Goal: Task Accomplishment & Management: Manage account settings

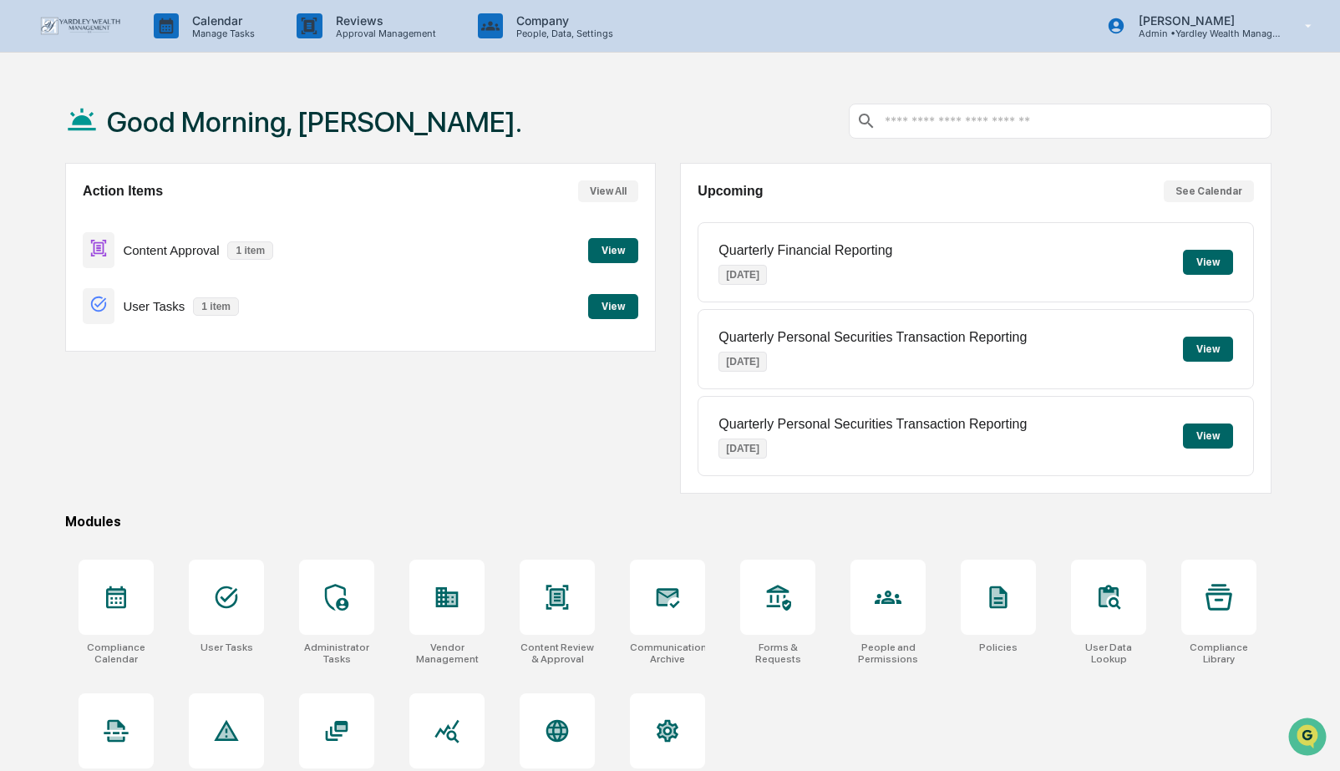
click at [611, 303] on button "View" at bounding box center [613, 306] width 50 height 25
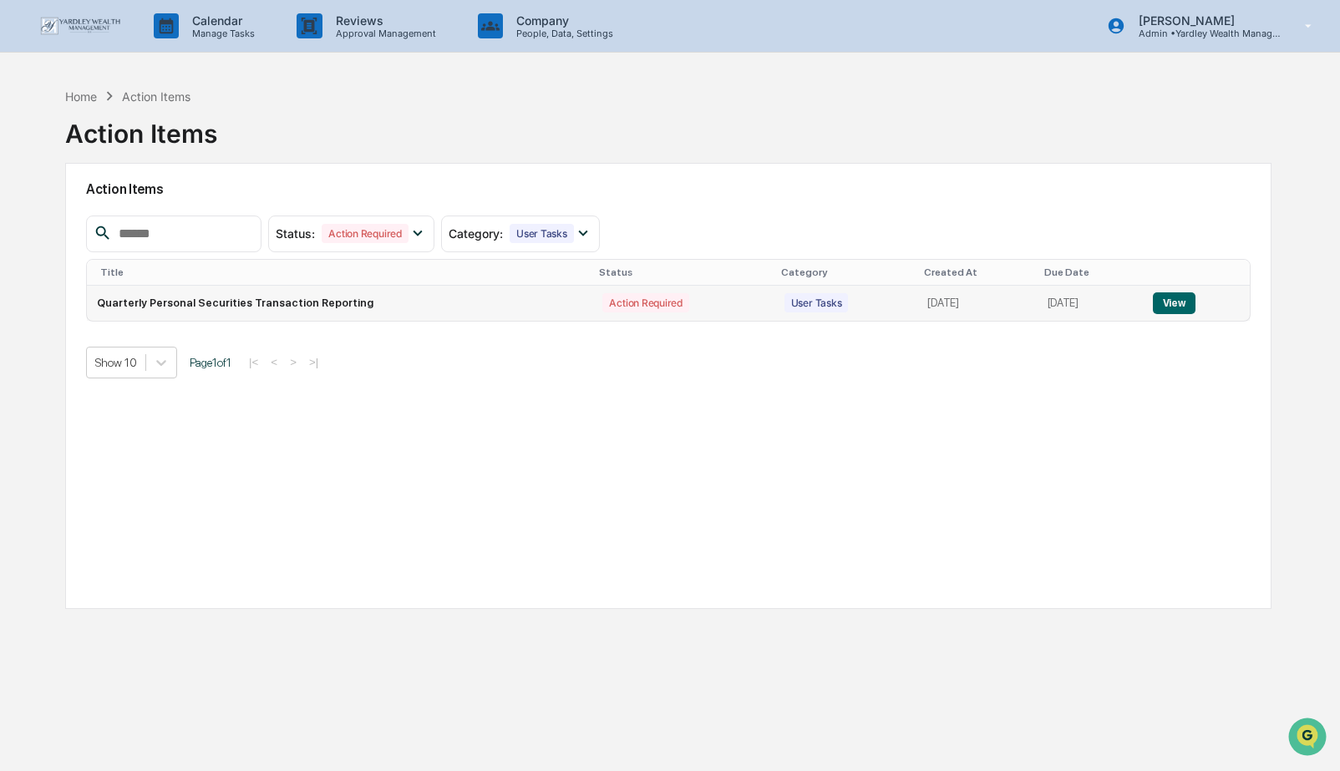
click at [1190, 307] on button "View" at bounding box center [1174, 303] width 43 height 22
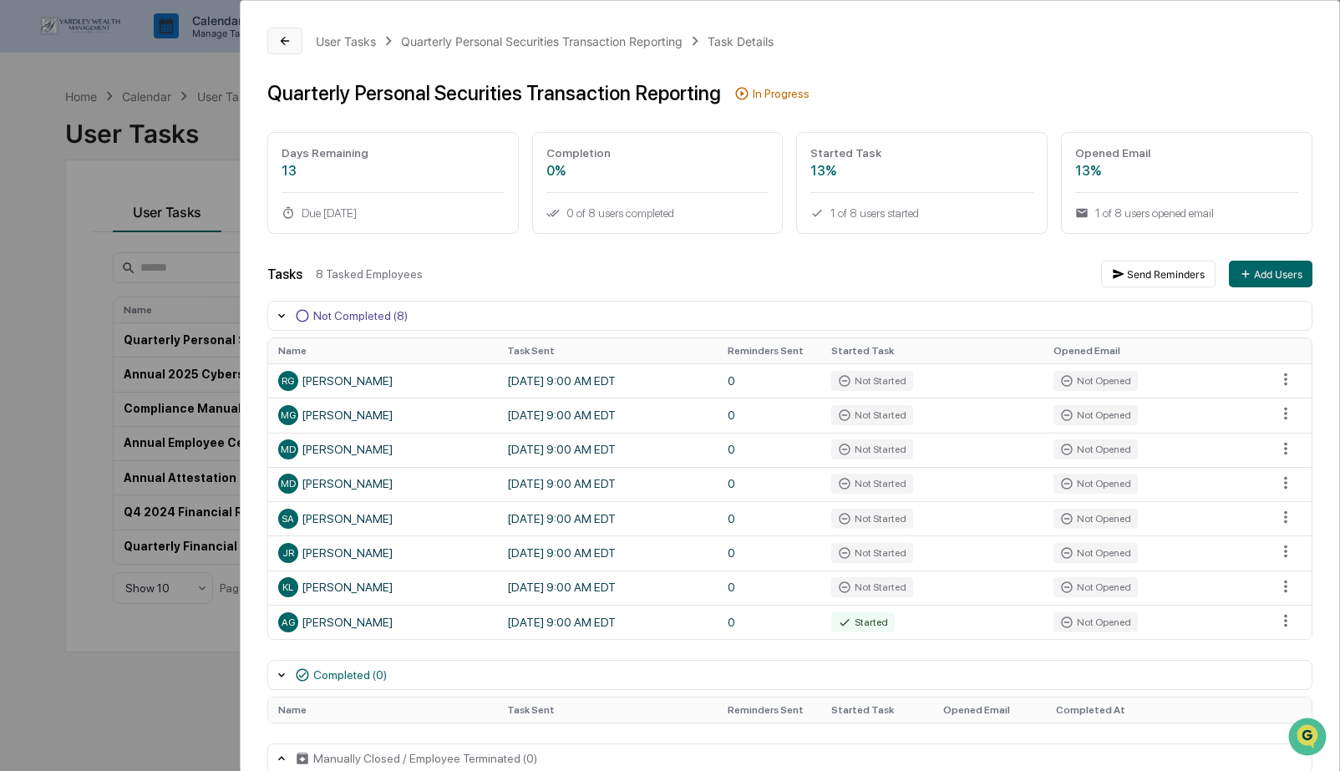
click at [292, 41] on button at bounding box center [284, 41] width 35 height 27
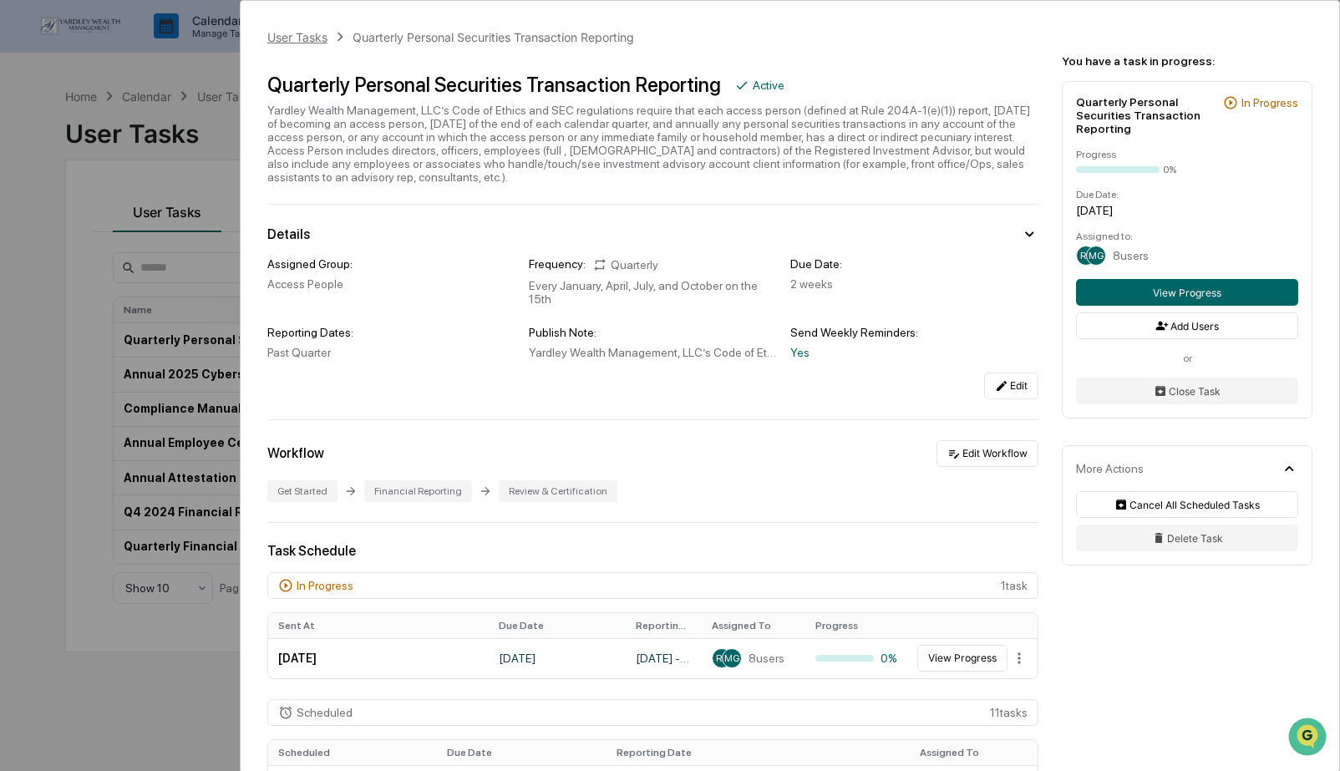
click at [308, 33] on div "User Tasks" at bounding box center [297, 37] width 60 height 14
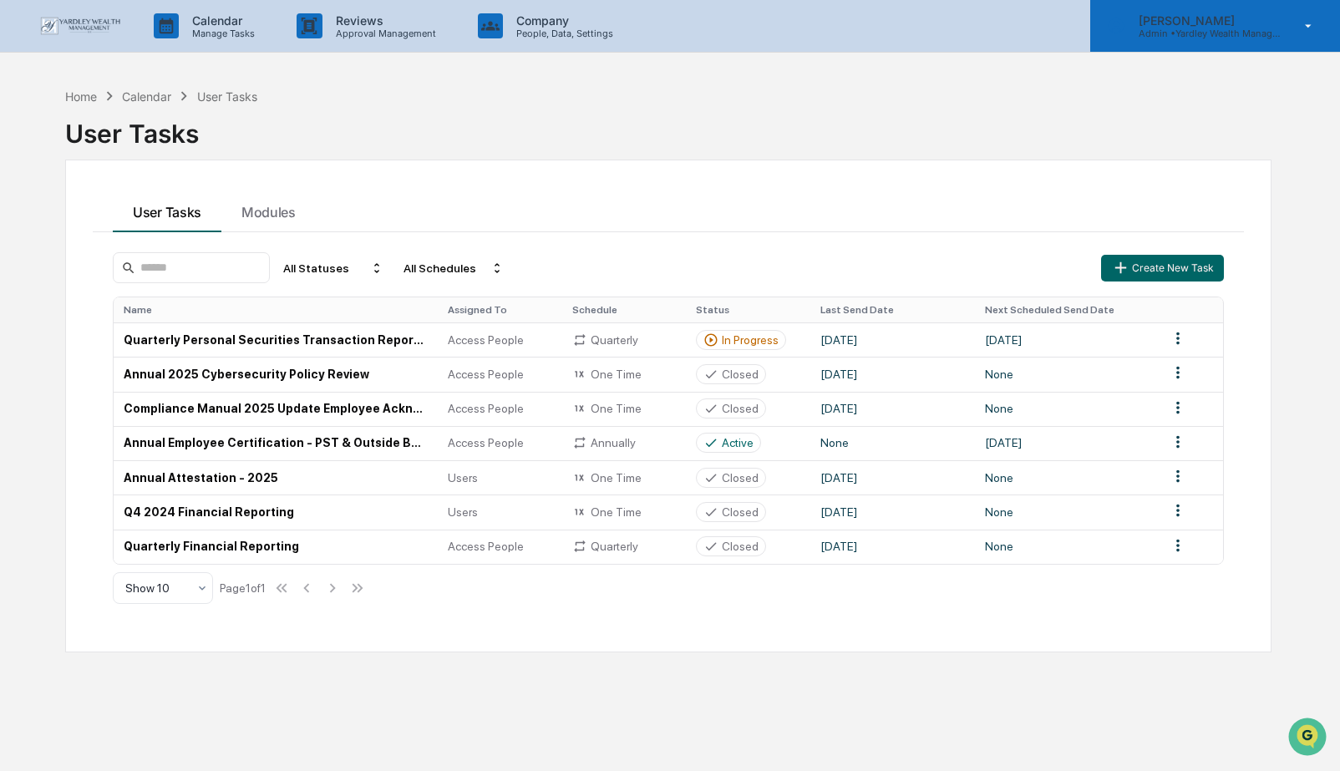
click at [1200, 28] on p "Admin • Yardley Wealth Management" at bounding box center [1202, 34] width 155 height 12
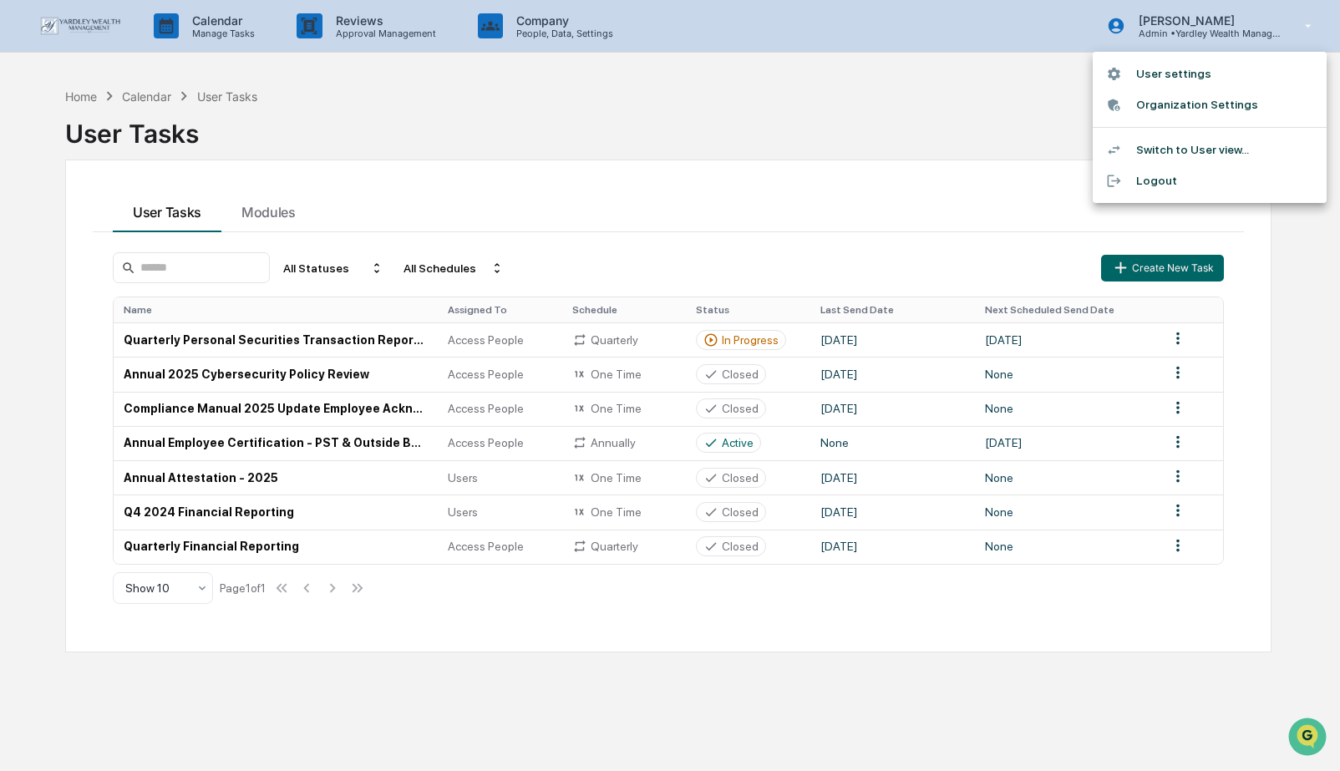
click at [1195, 68] on li "User settings" at bounding box center [1210, 73] width 234 height 31
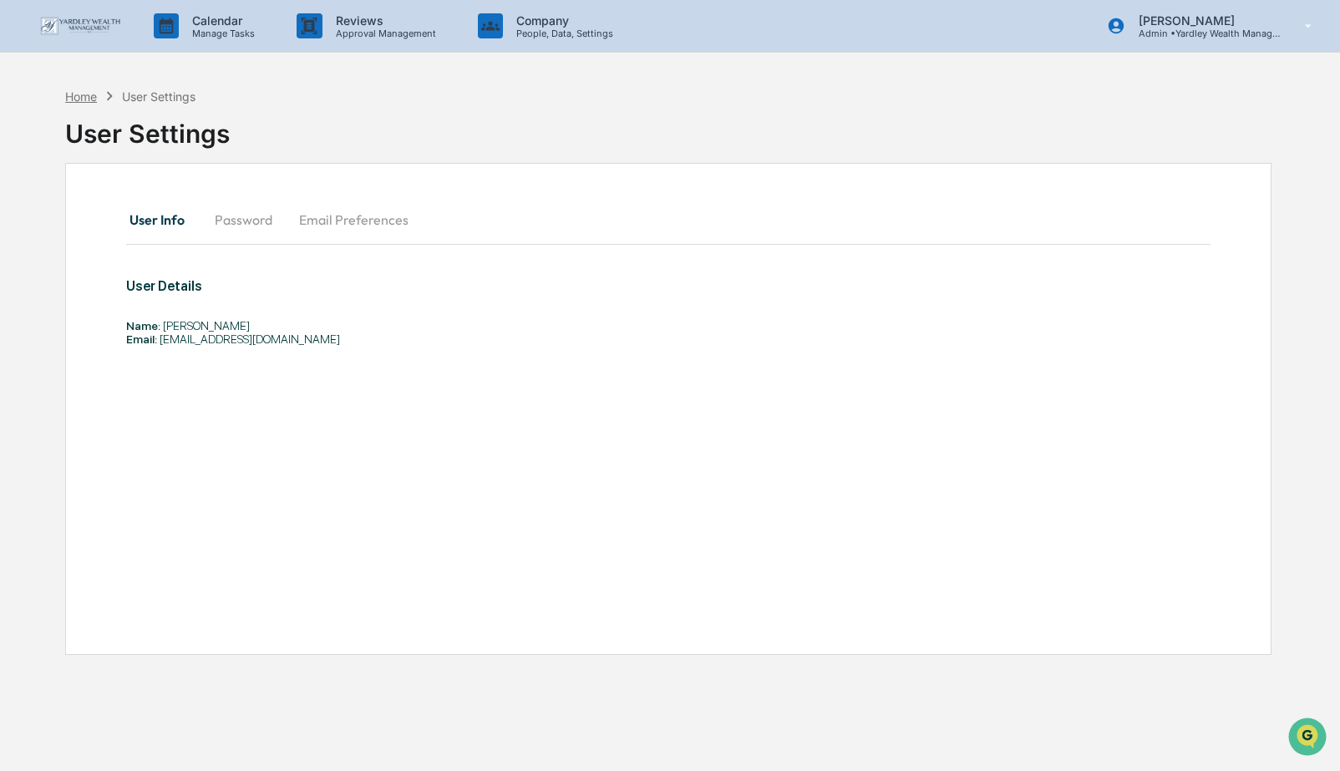
click at [69, 99] on div "Home" at bounding box center [81, 96] width 32 height 14
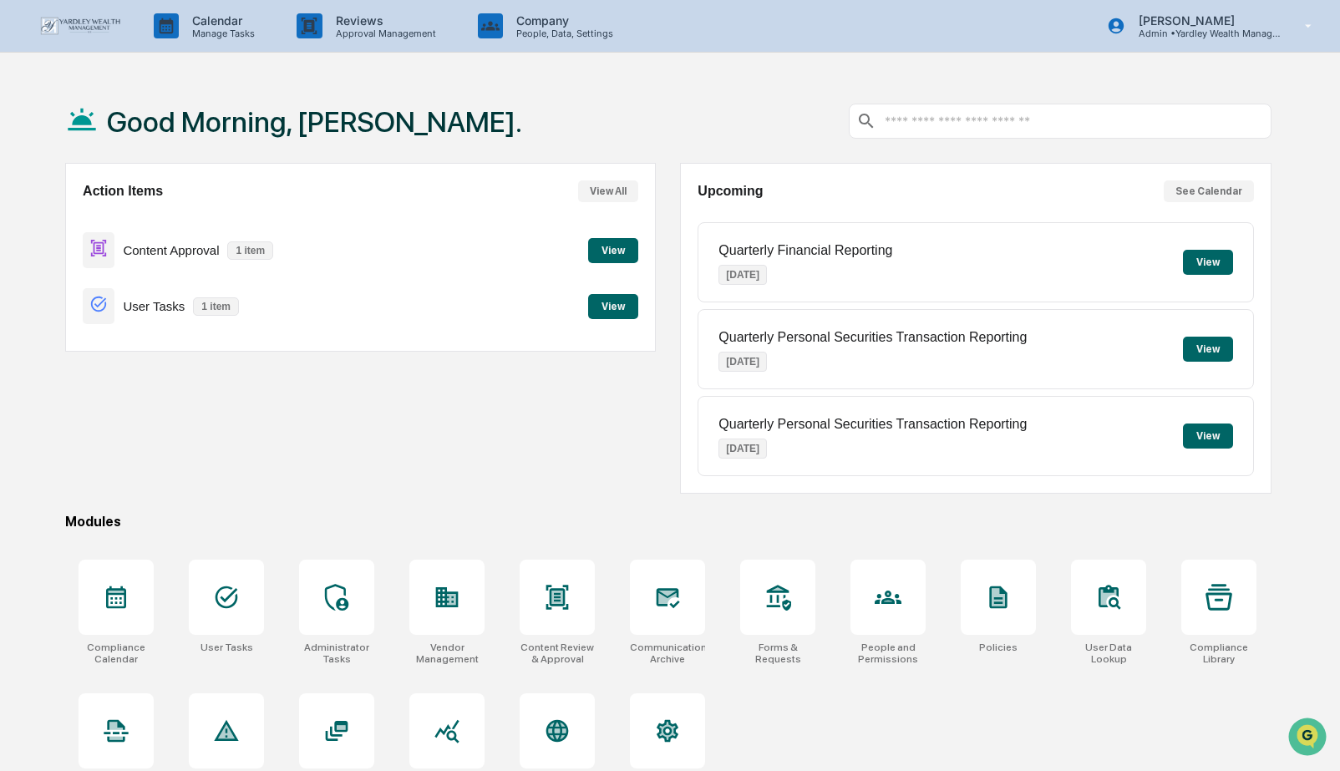
click at [618, 308] on button "View" at bounding box center [613, 306] width 50 height 25
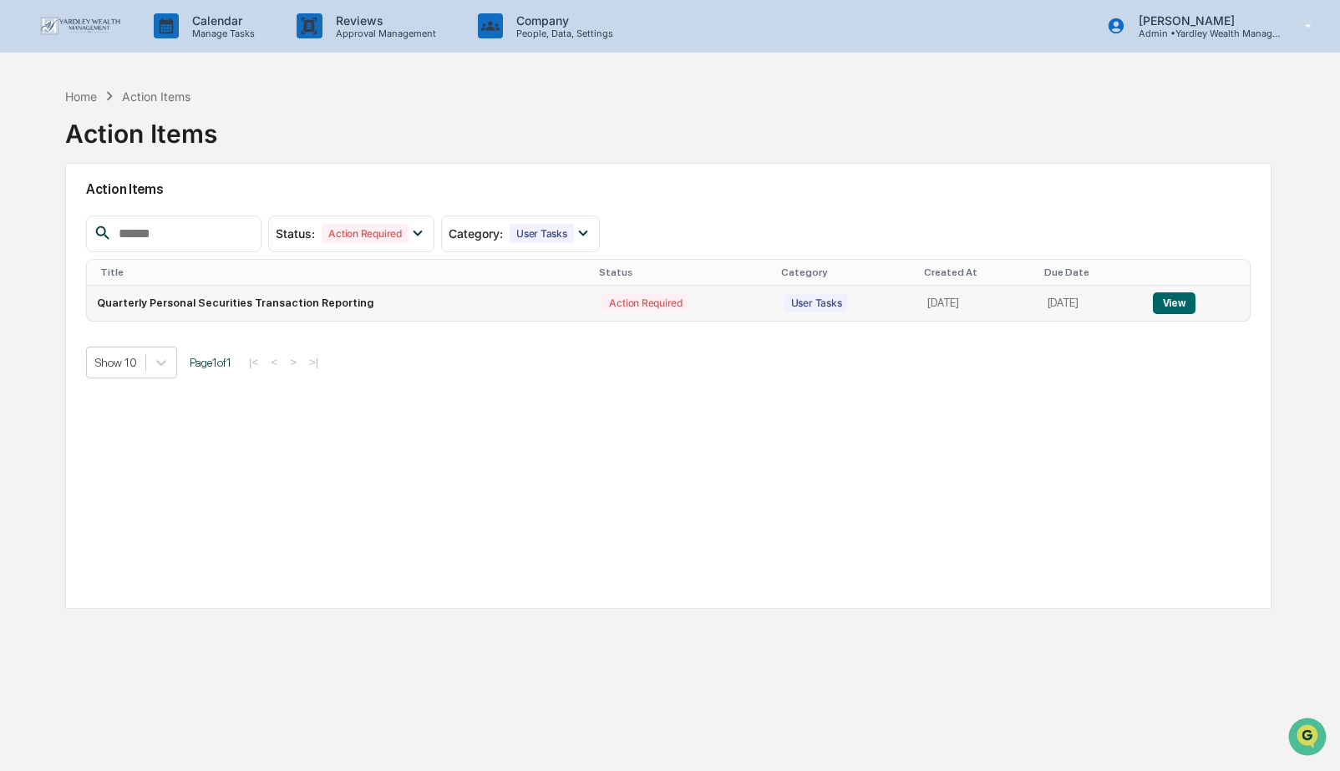
click at [1180, 302] on button "View" at bounding box center [1174, 303] width 43 height 22
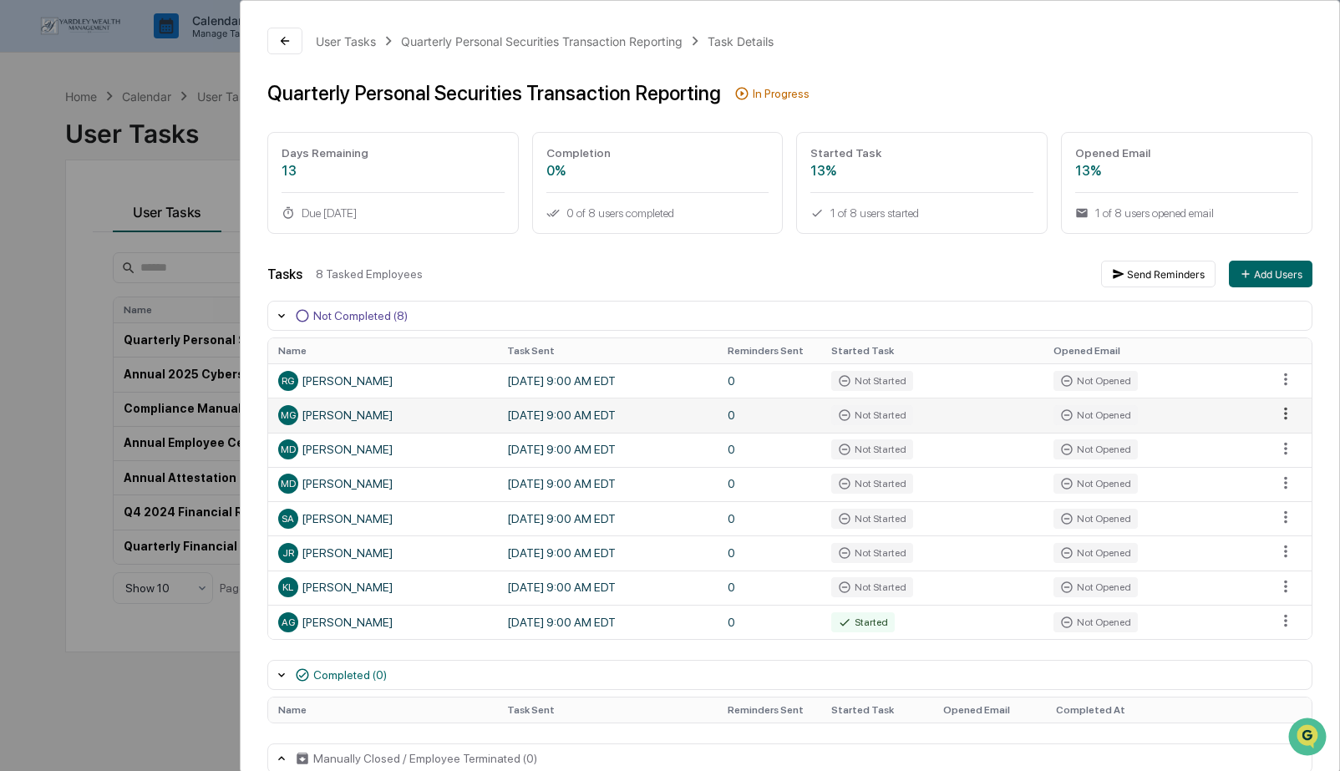
click at [1287, 414] on html "Calendar Manage Tasks Reviews Approval Management Company People, Data, Setting…" at bounding box center [670, 385] width 1340 height 771
click at [1254, 414] on html "Calendar Manage Tasks Reviews Approval Management Company People, Data, Setting…" at bounding box center [670, 385] width 1340 height 771
click at [282, 38] on icon at bounding box center [284, 40] width 13 height 13
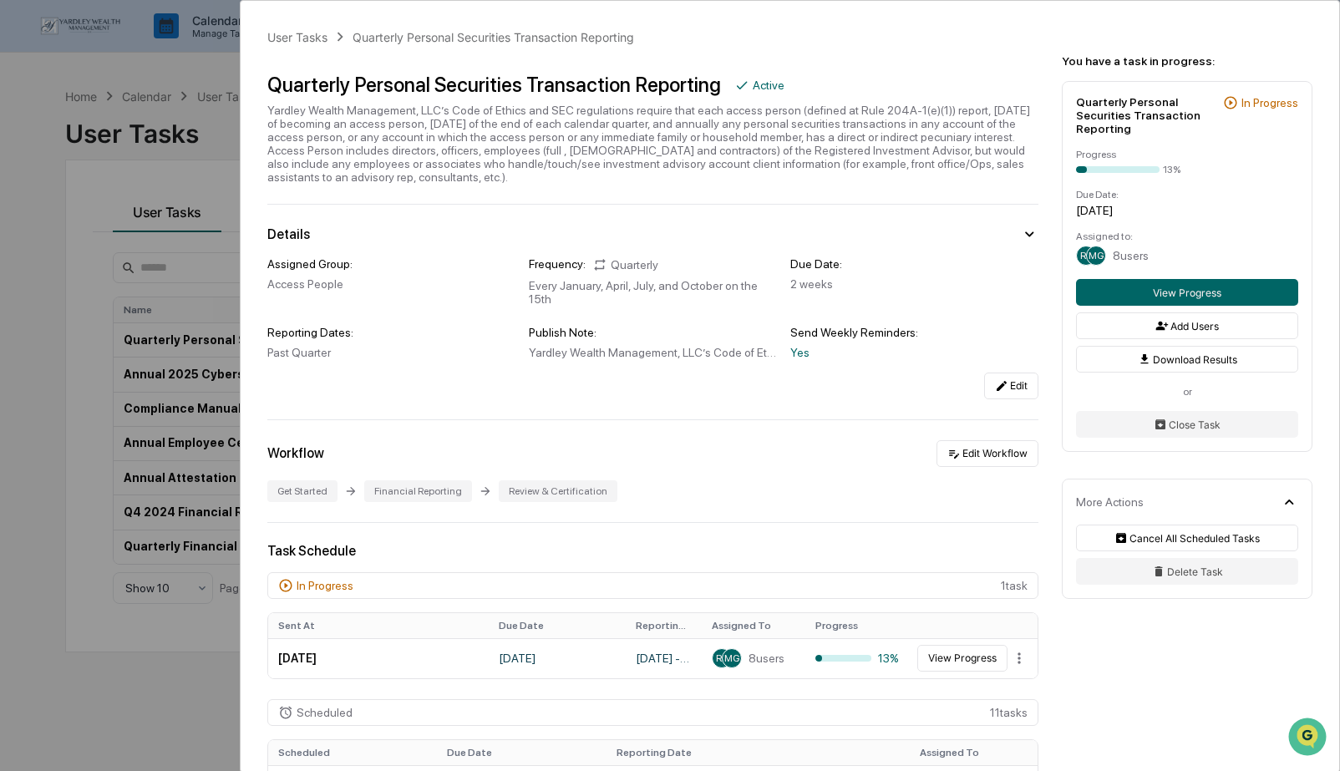
click at [203, 56] on div "User Tasks Quarterly Personal Securities Transaction Reporting Quarterly Person…" at bounding box center [670, 385] width 1340 height 771
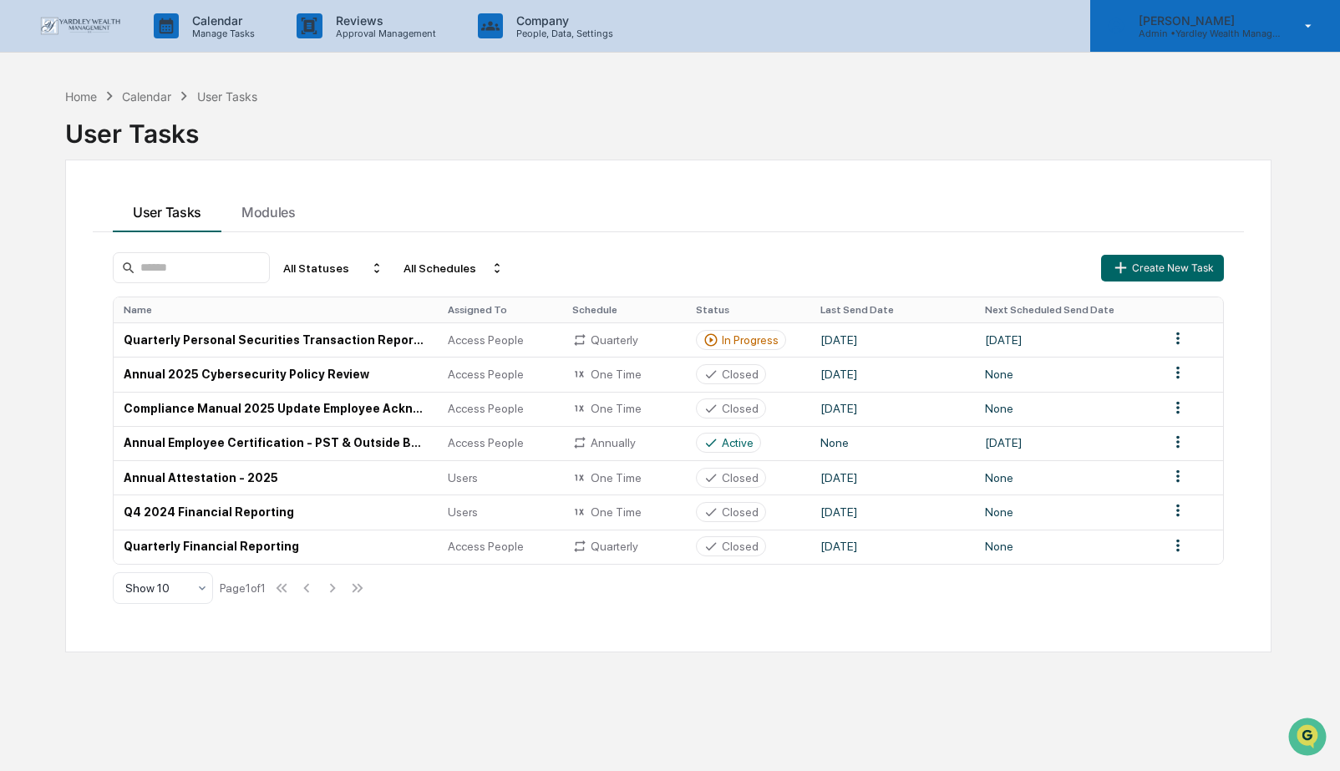
click at [1187, 23] on p "[PERSON_NAME]" at bounding box center [1202, 20] width 155 height 14
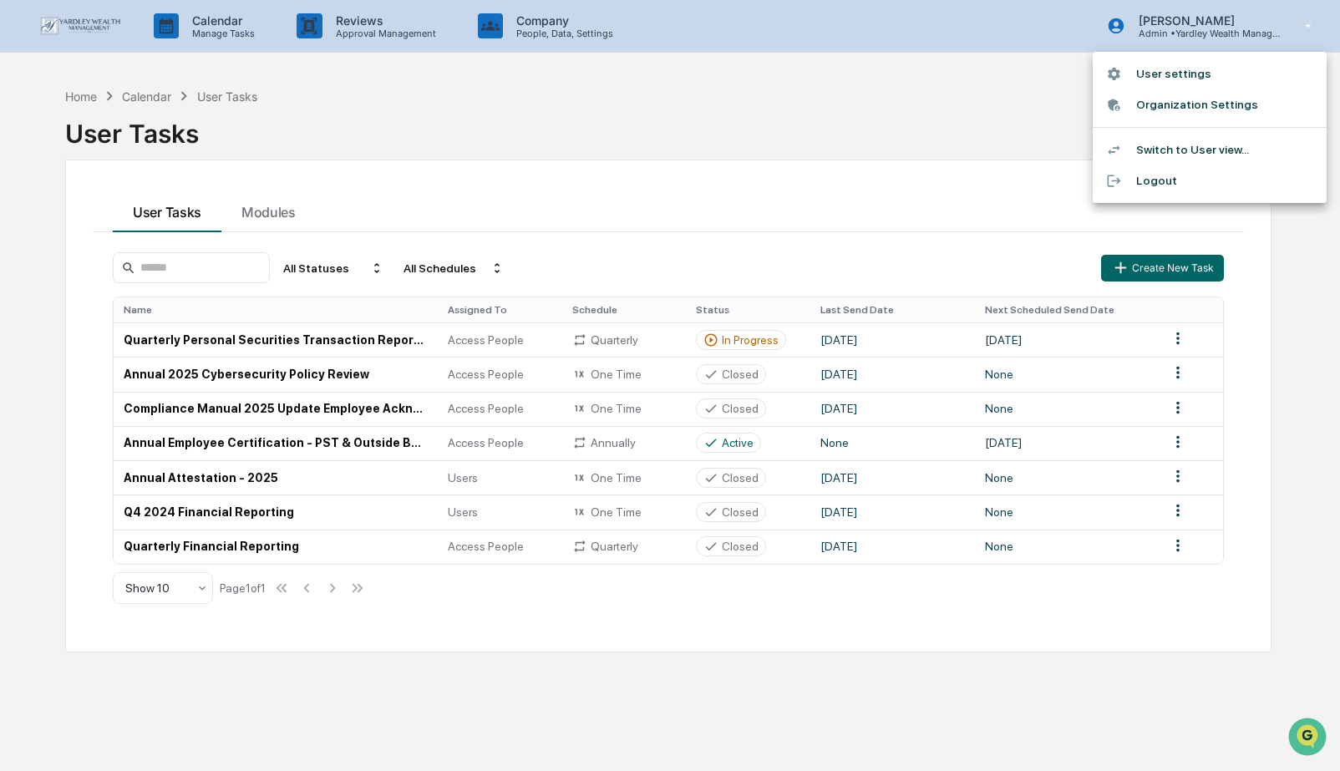
click at [1180, 69] on li "User settings" at bounding box center [1210, 73] width 234 height 31
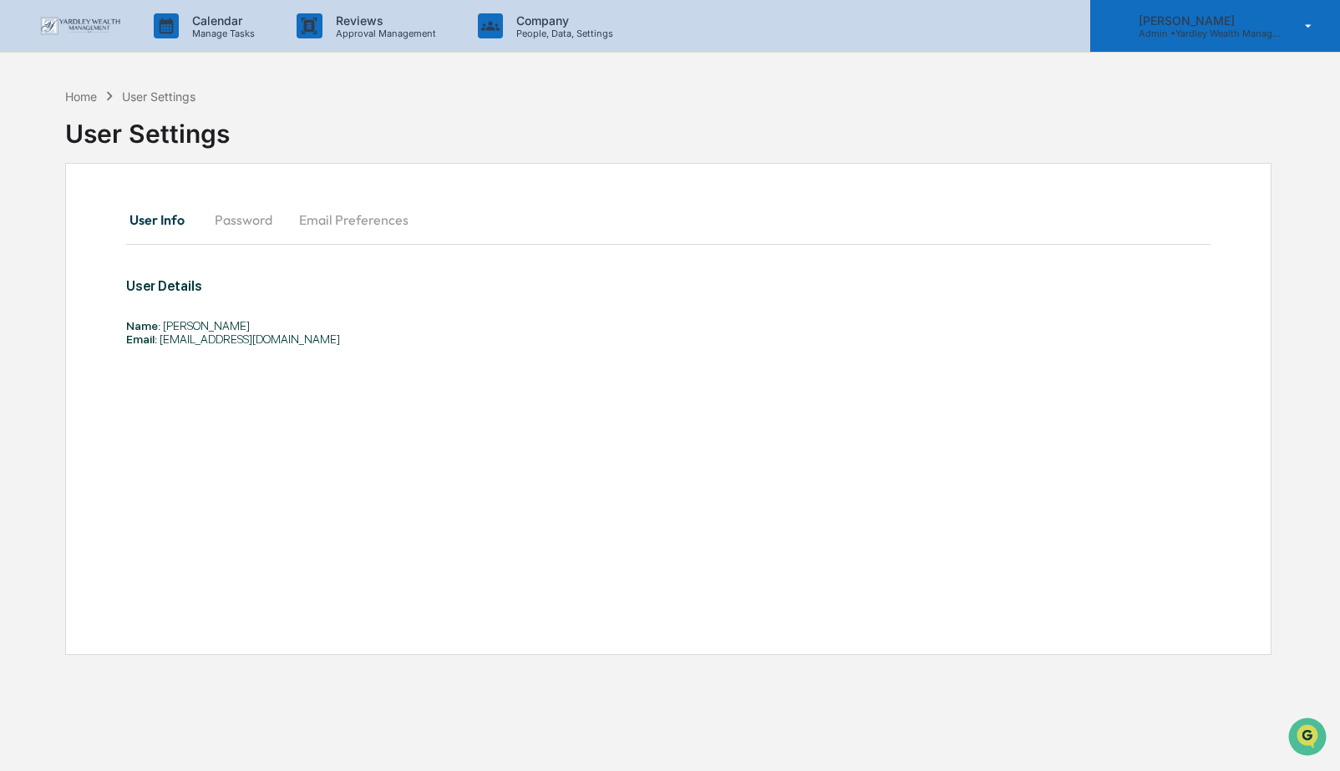
click at [1199, 28] on p "Admin • Yardley Wealth Management" at bounding box center [1202, 34] width 155 height 12
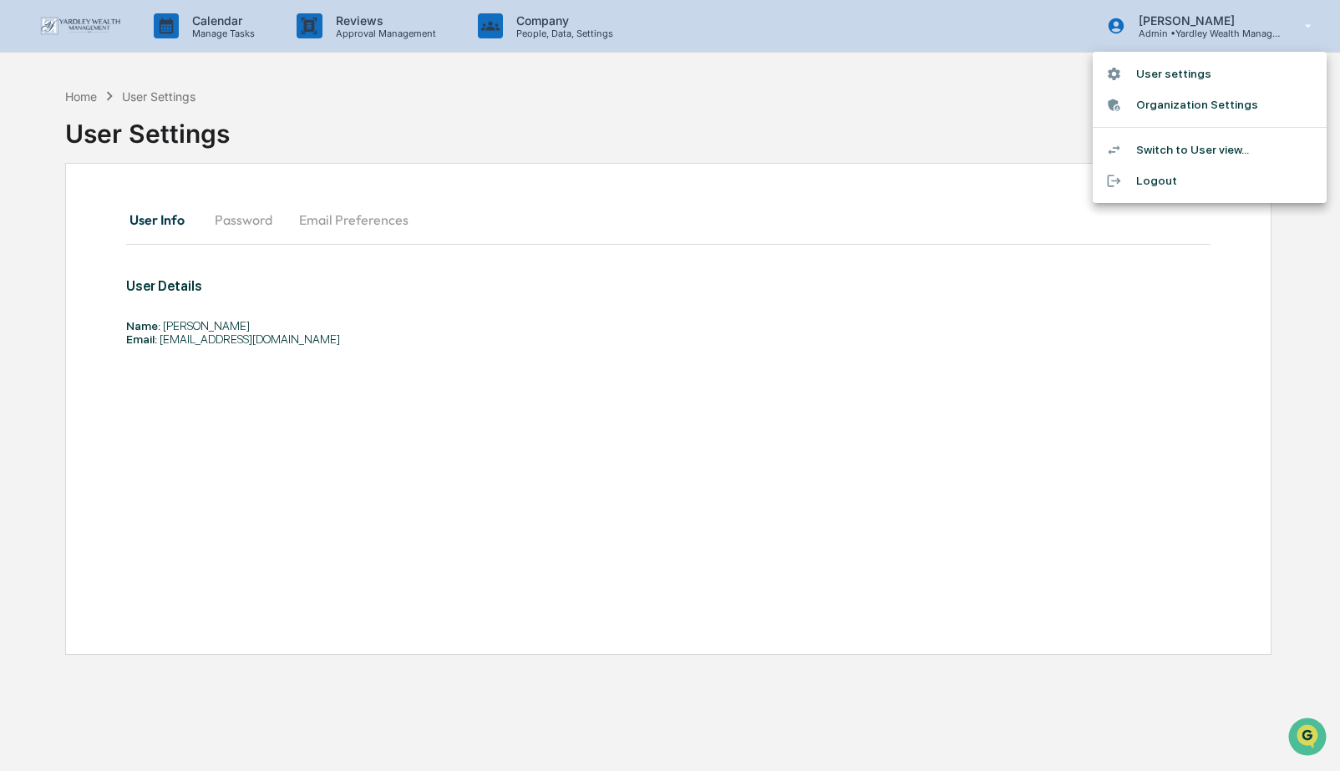
click at [1209, 154] on li "Switch to User view..." at bounding box center [1210, 150] width 234 height 31
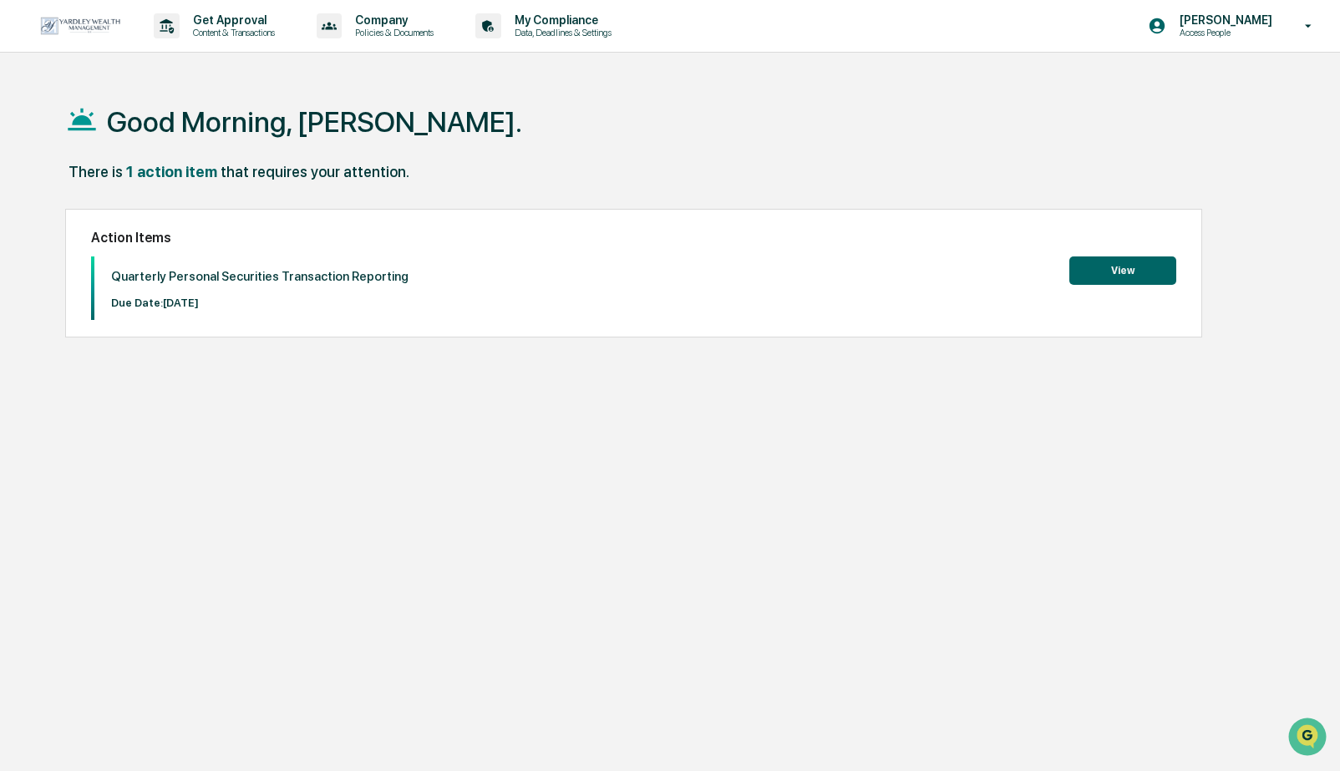
click at [1105, 272] on button "View" at bounding box center [1122, 270] width 107 height 28
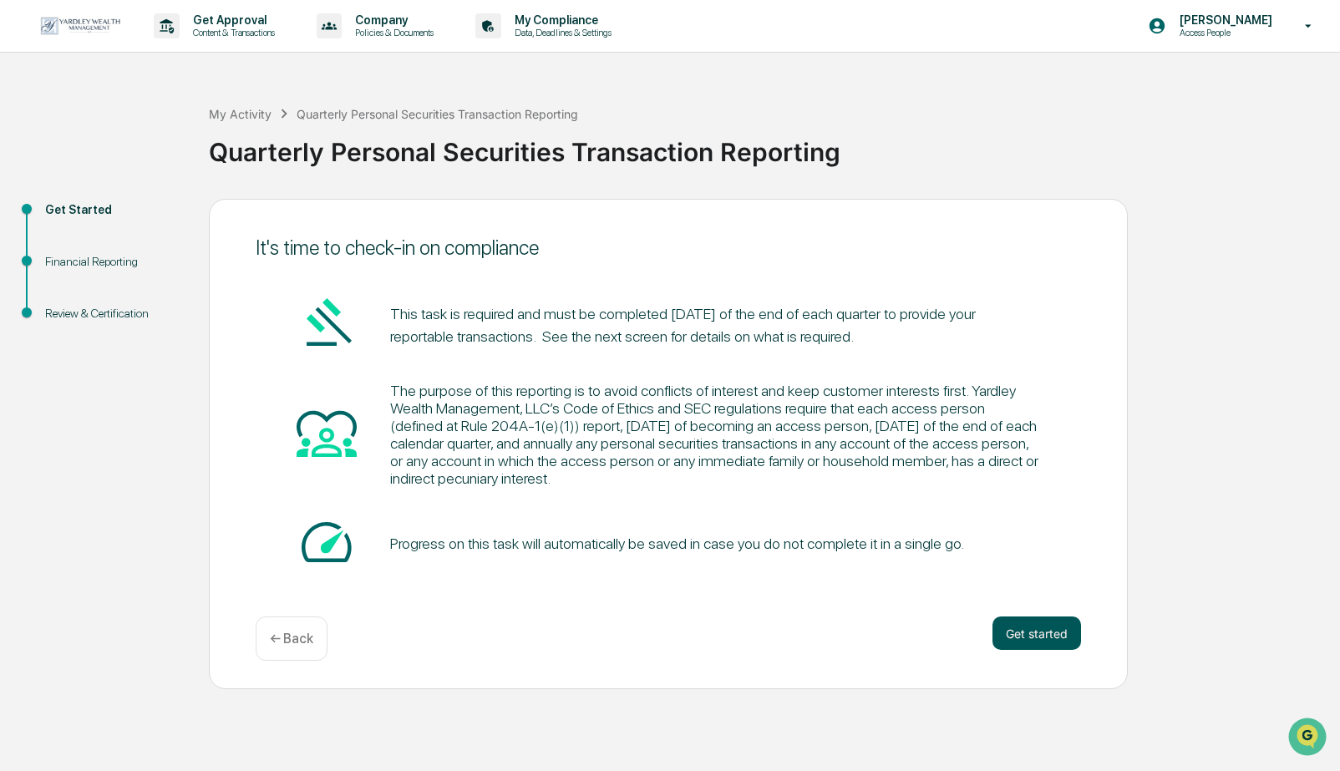
click at [1061, 637] on button "Get started" at bounding box center [1036, 633] width 89 height 33
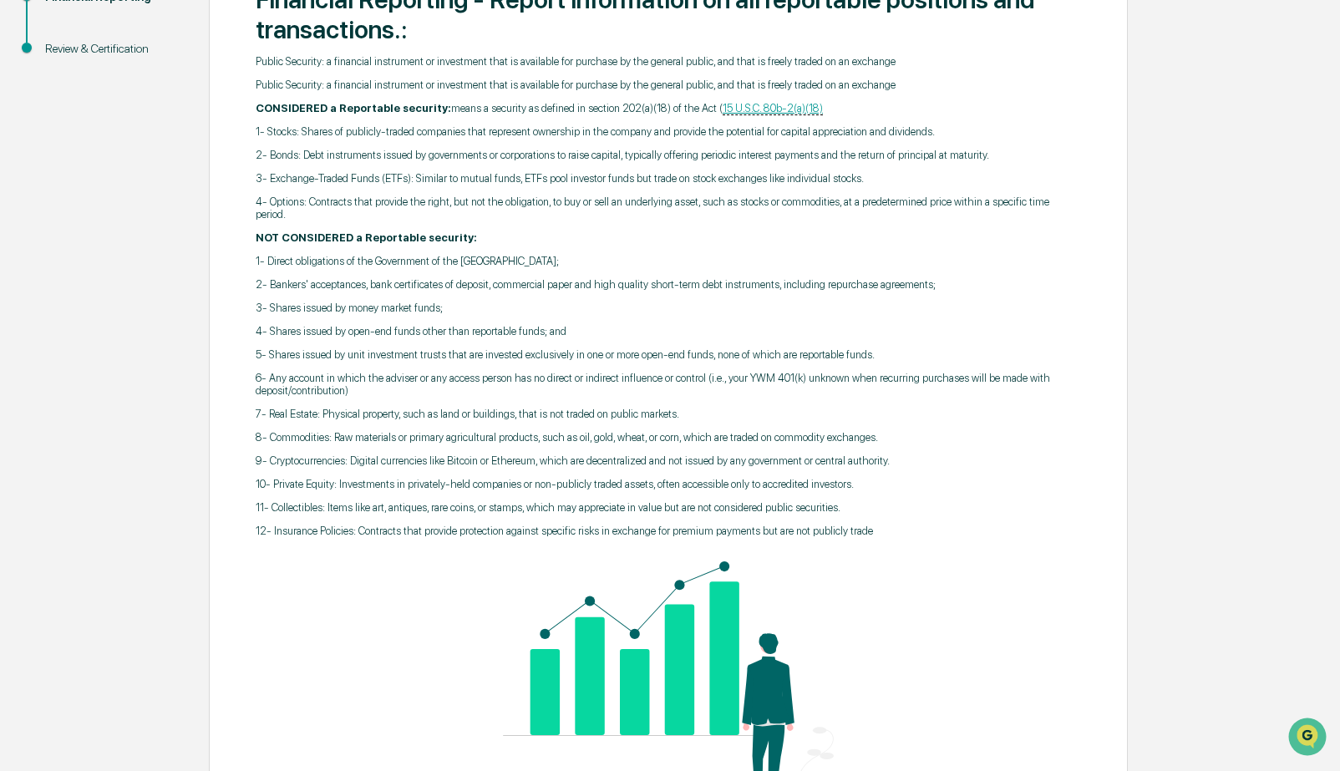
scroll to position [431, 0]
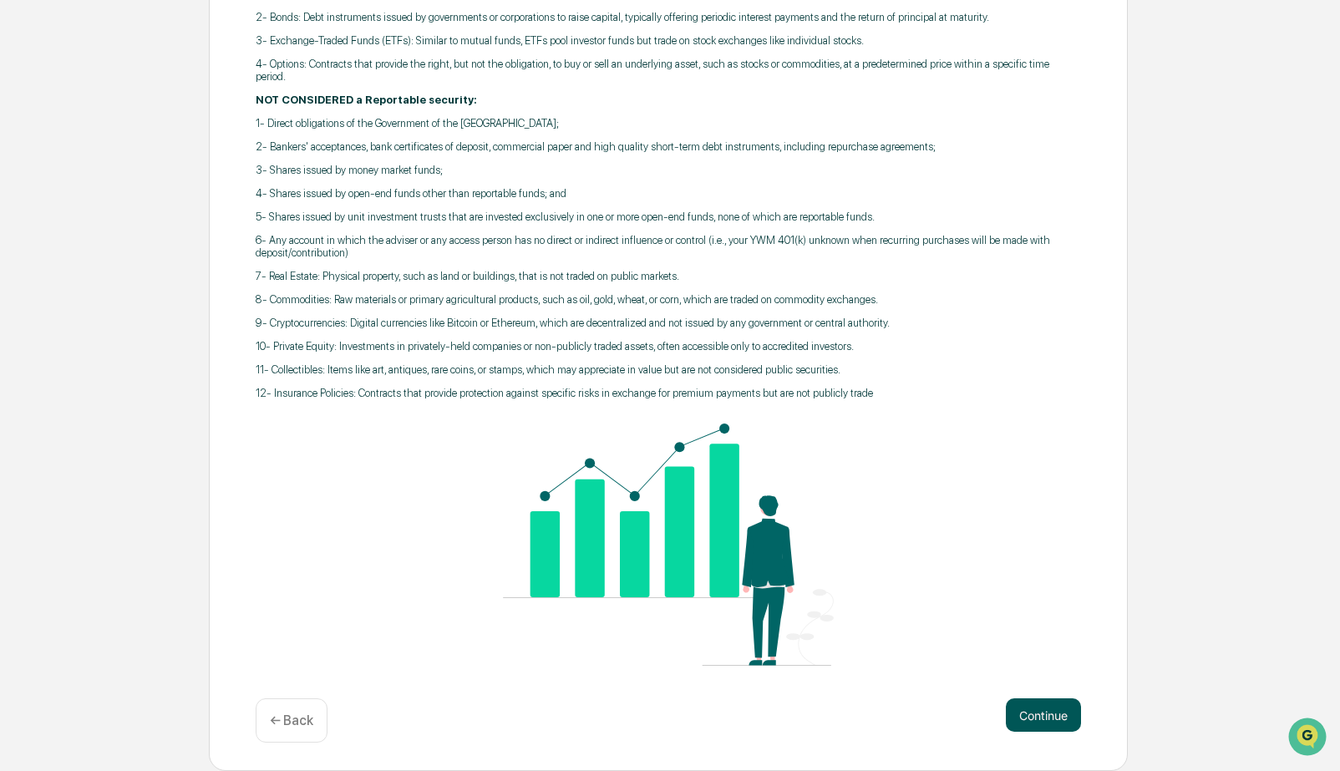
click at [1055, 717] on button "Continue" at bounding box center [1043, 714] width 75 height 33
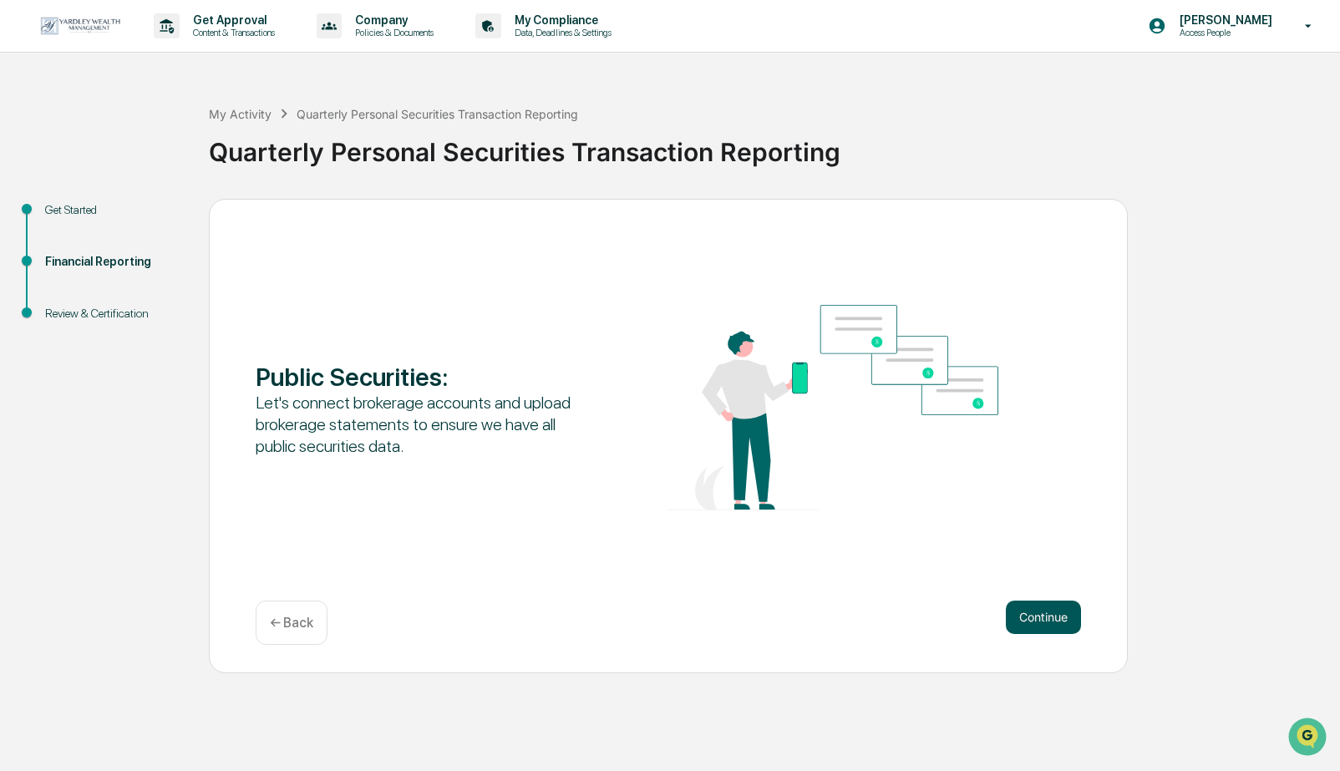
click at [1035, 617] on button "Continue" at bounding box center [1043, 617] width 75 height 33
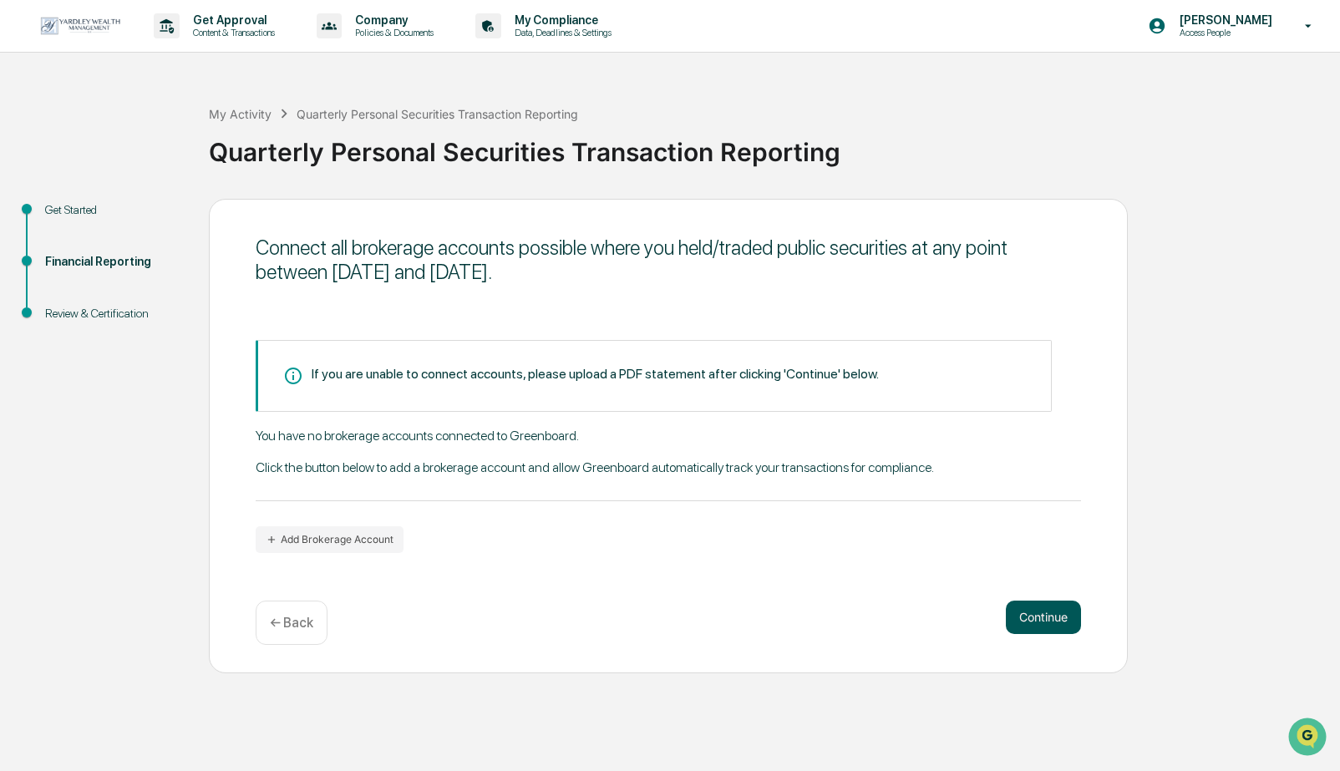
click at [1041, 624] on button "Continue" at bounding box center [1043, 617] width 75 height 33
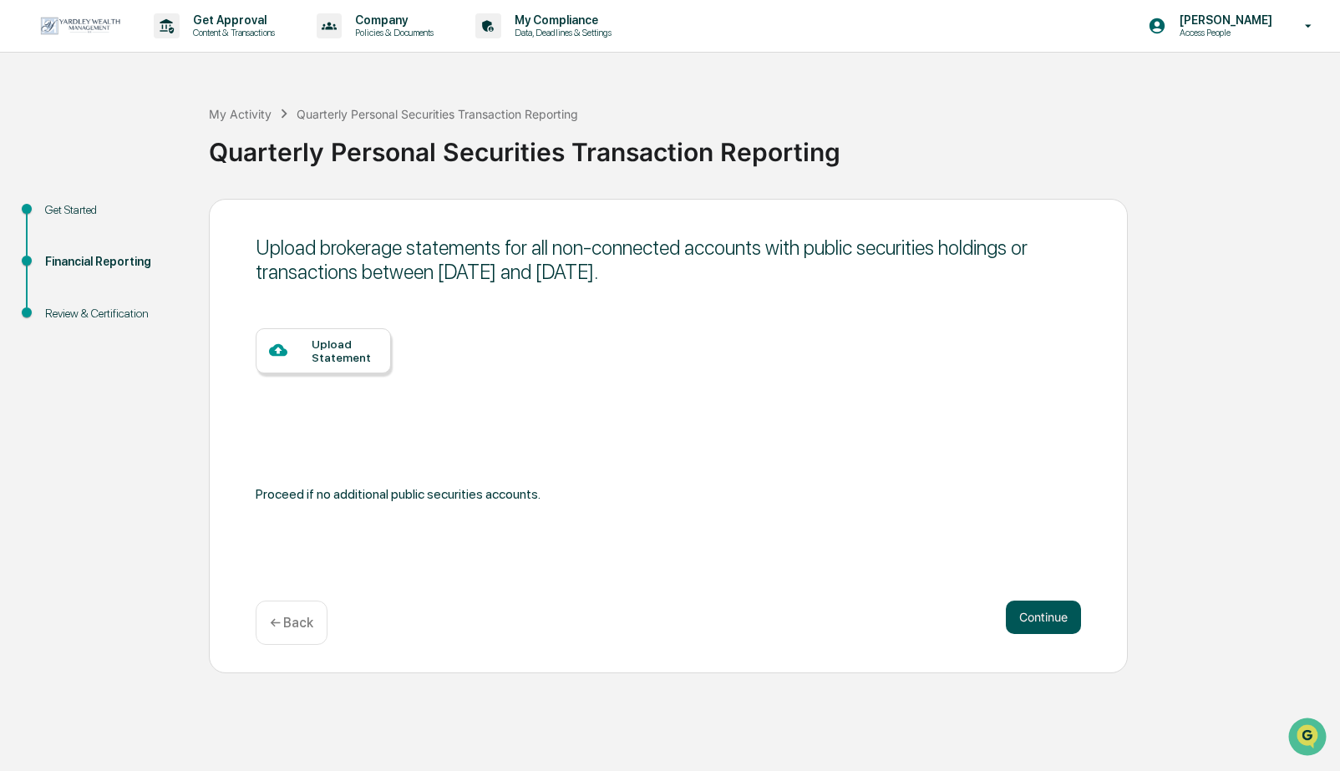
click at [1040, 613] on button "Continue" at bounding box center [1043, 617] width 75 height 33
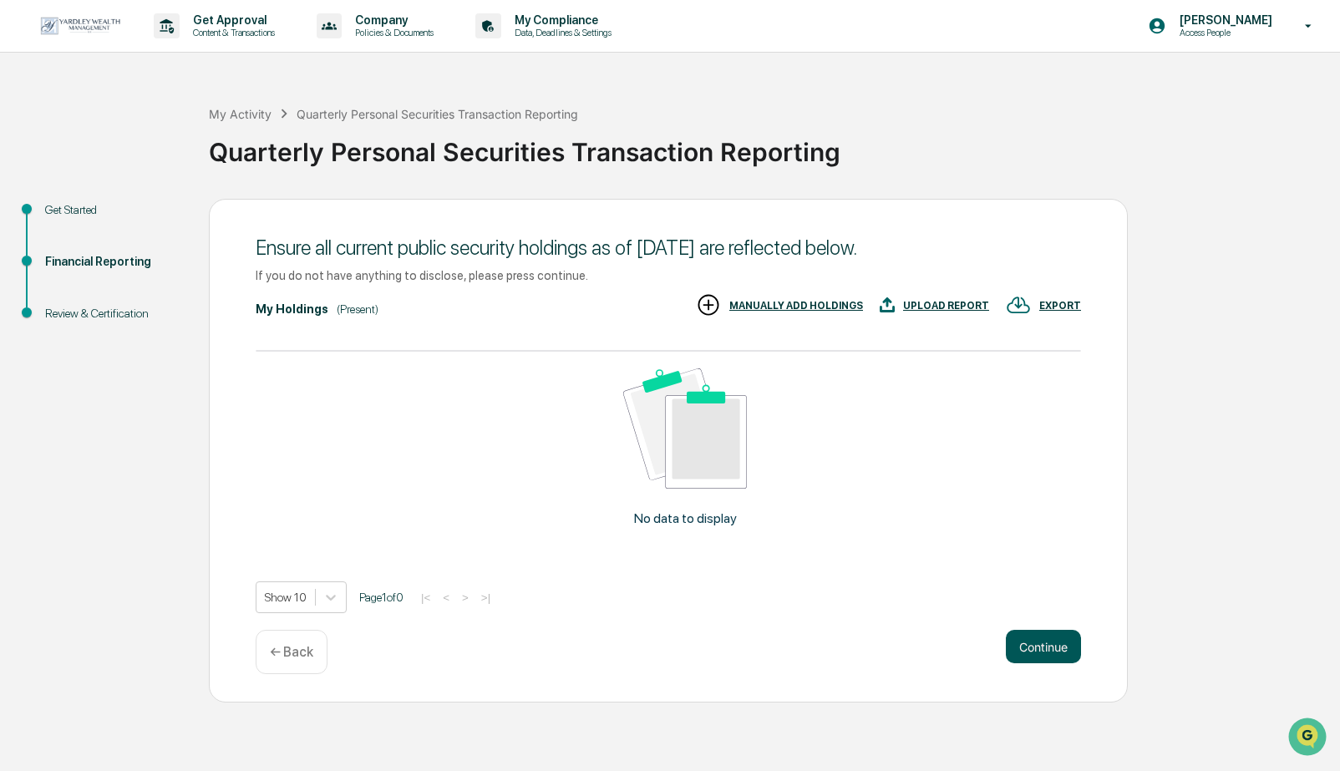
click at [1038, 646] on button "Continue" at bounding box center [1043, 646] width 75 height 33
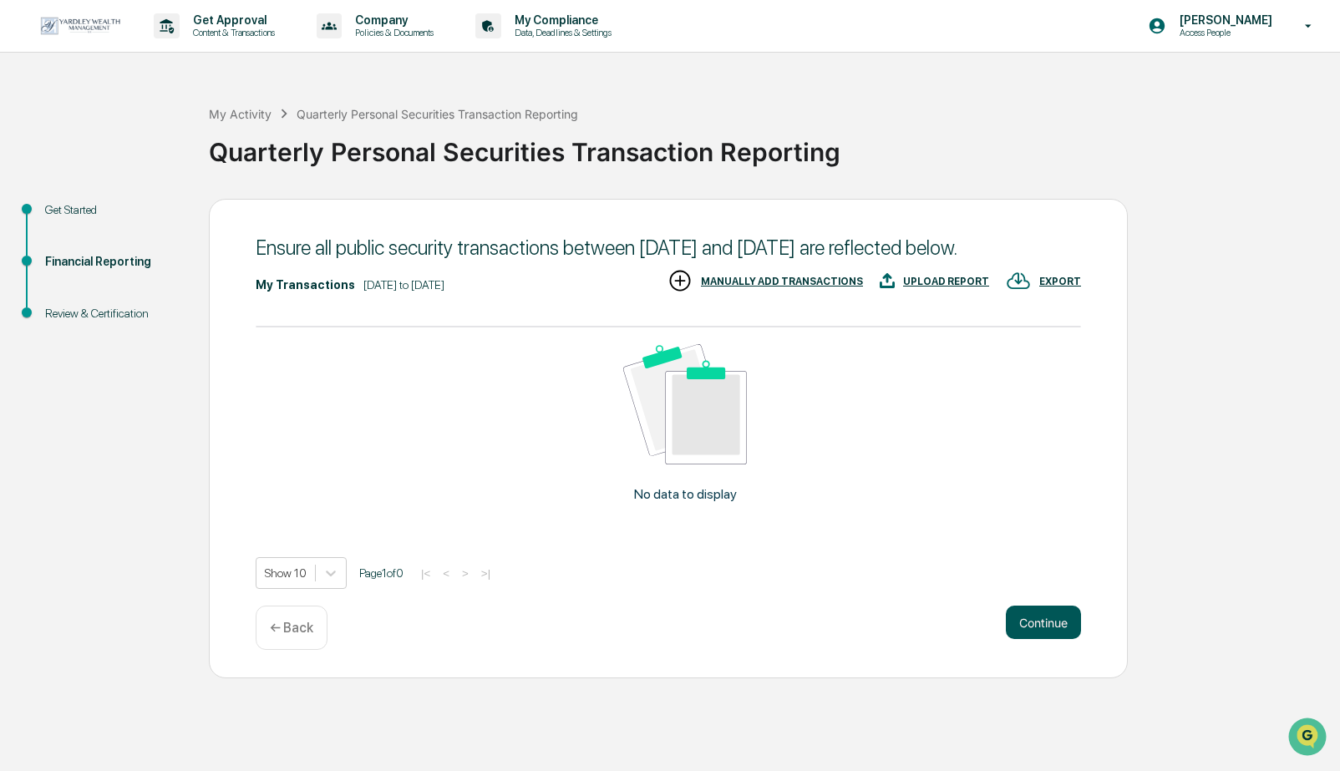
click at [1039, 637] on button "Continue" at bounding box center [1043, 622] width 75 height 33
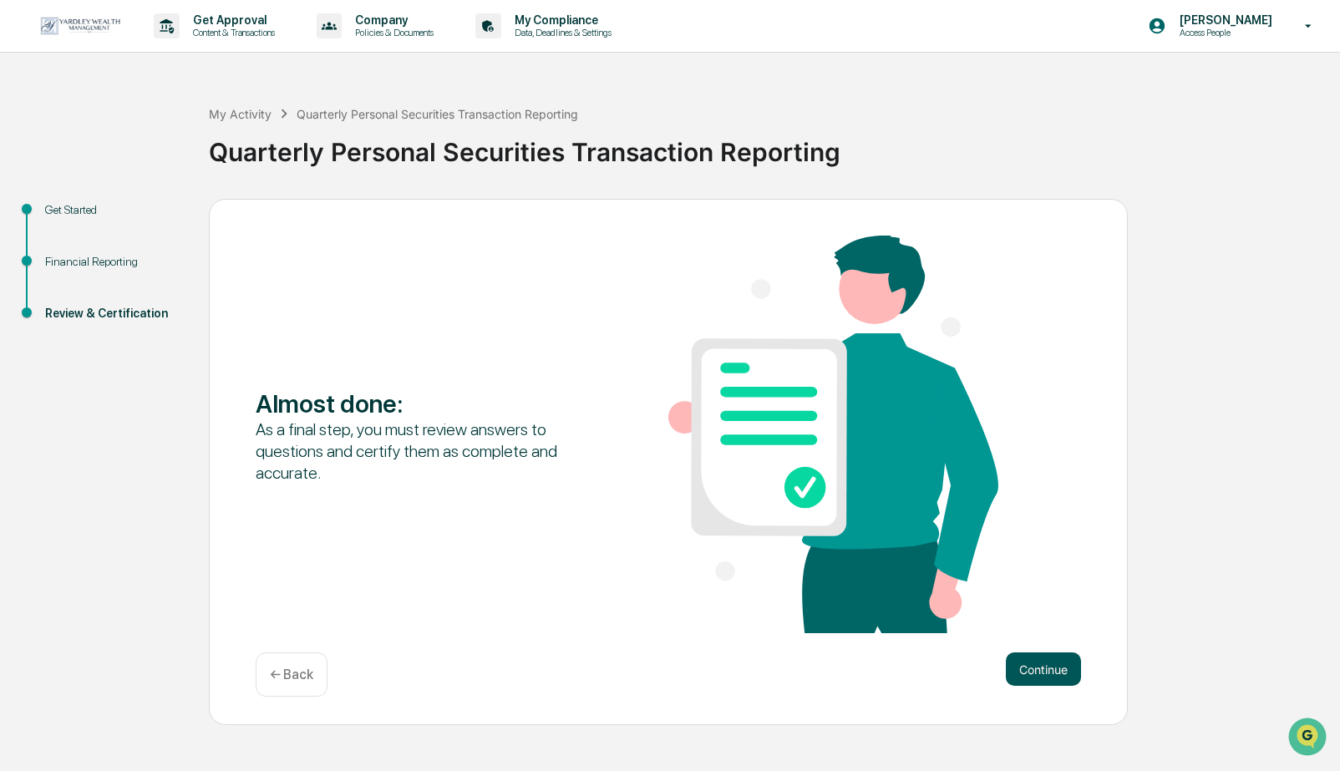
click at [1034, 670] on button "Continue" at bounding box center [1043, 668] width 75 height 33
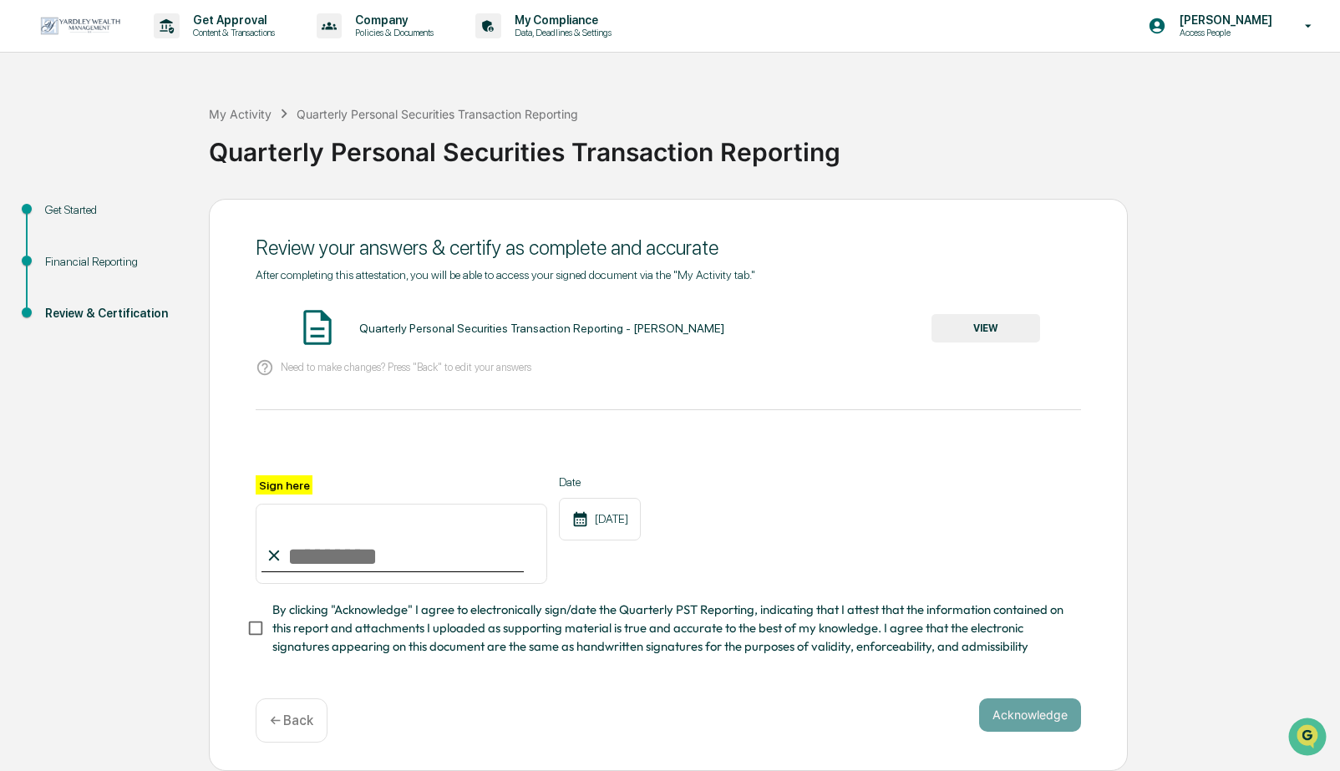
click at [386, 546] on input "Sign here" at bounding box center [402, 544] width 292 height 80
type input "**********"
click at [1015, 715] on button "Acknowledge" at bounding box center [1030, 714] width 102 height 33
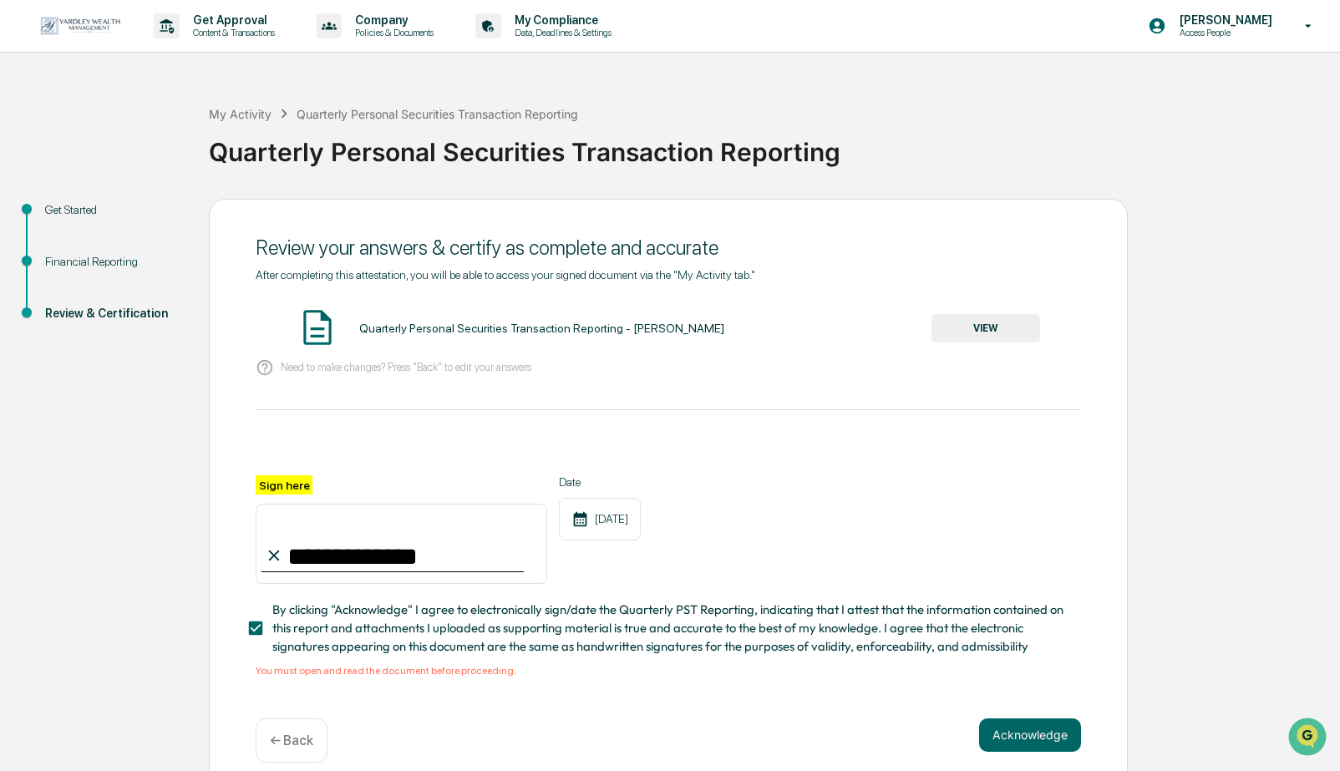
click at [965, 339] on button "VIEW" at bounding box center [985, 328] width 109 height 28
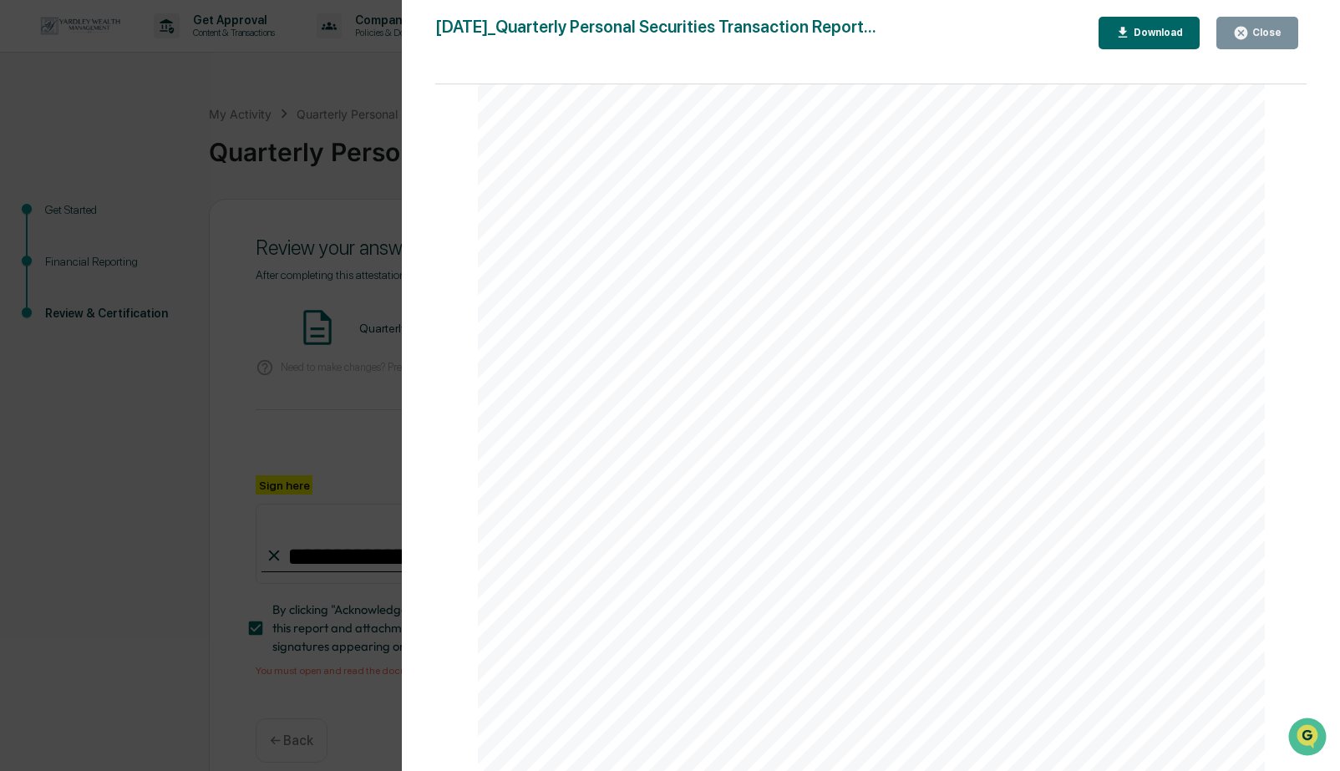
scroll to position [1292, 0]
click at [1271, 33] on div "Close" at bounding box center [1265, 33] width 33 height 12
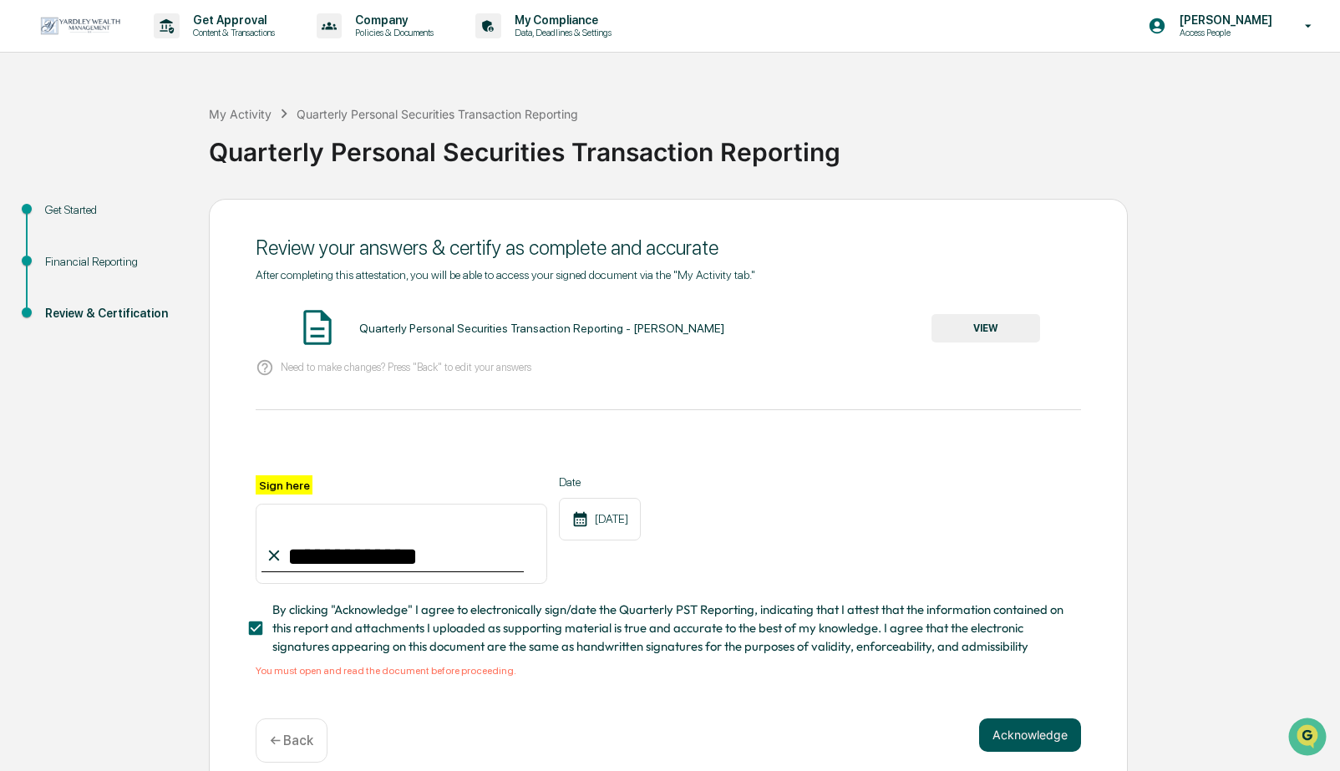
click at [1040, 733] on button "Acknowledge" at bounding box center [1030, 734] width 102 height 33
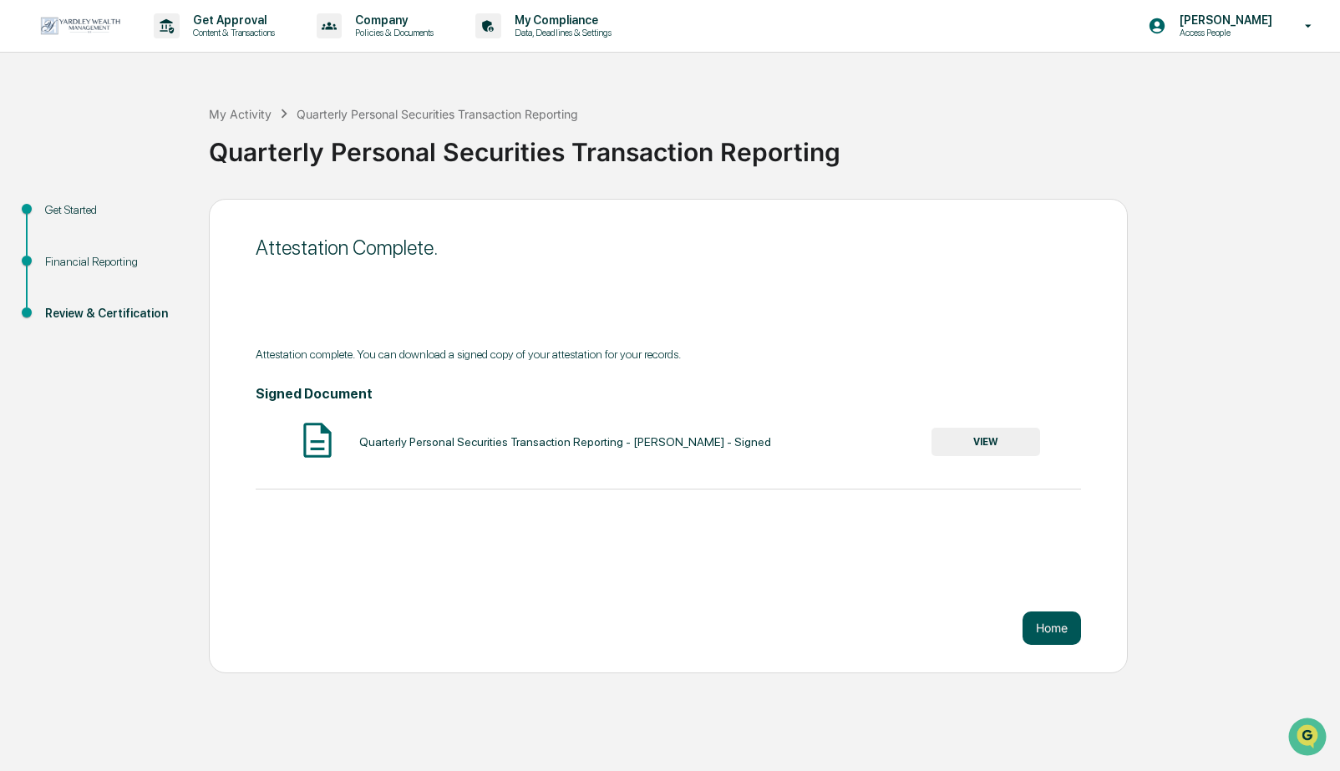
click at [1048, 624] on button "Home" at bounding box center [1052, 628] width 58 height 33
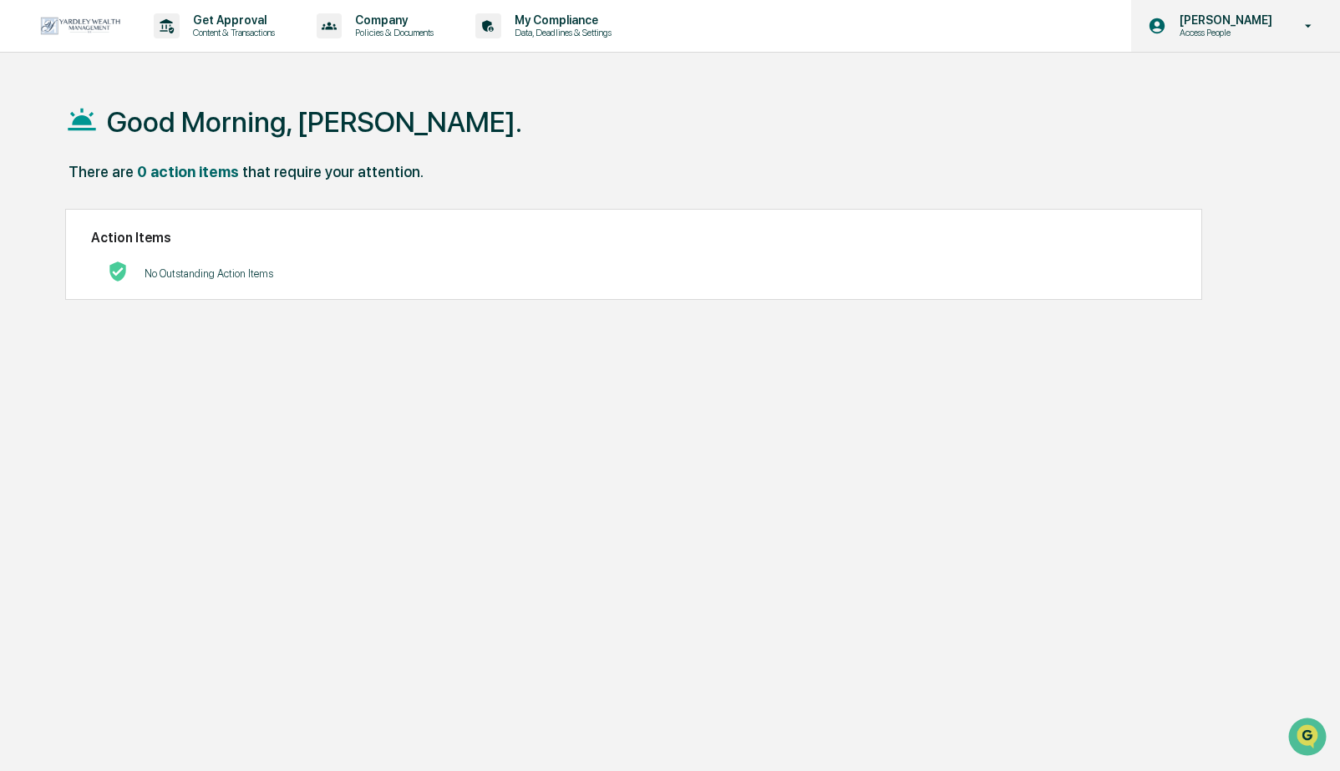
click at [1223, 23] on p "[PERSON_NAME]" at bounding box center [1223, 19] width 114 height 13
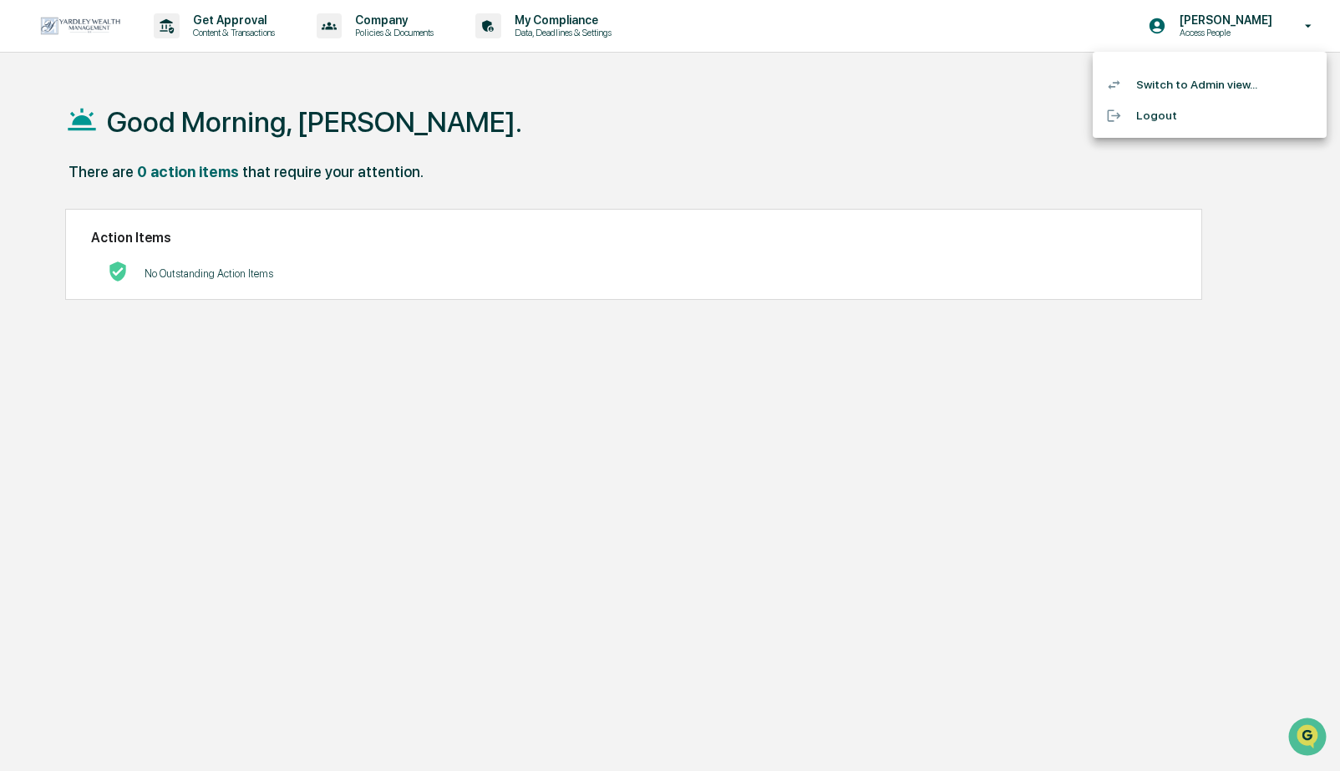
click at [1212, 84] on li "Switch to Admin view..." at bounding box center [1210, 84] width 234 height 31
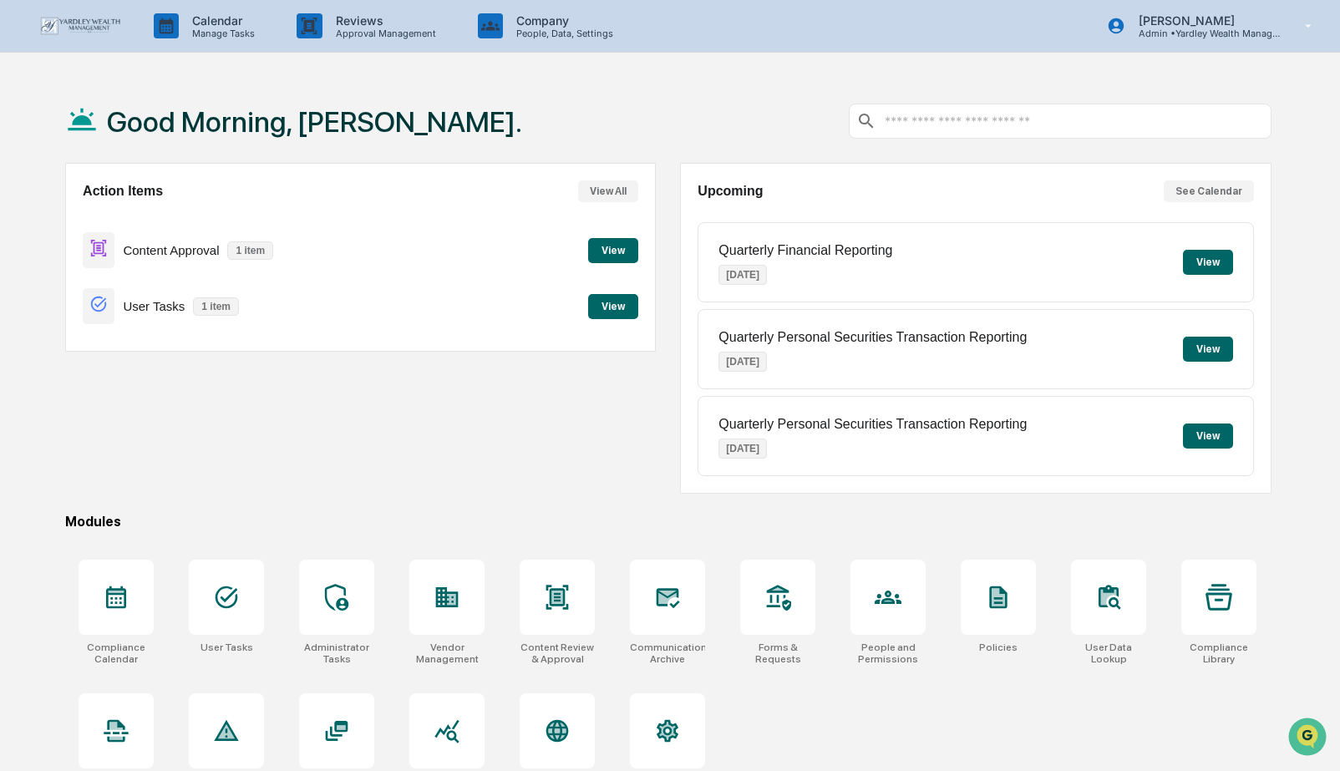
click at [612, 252] on button "View" at bounding box center [613, 250] width 50 height 25
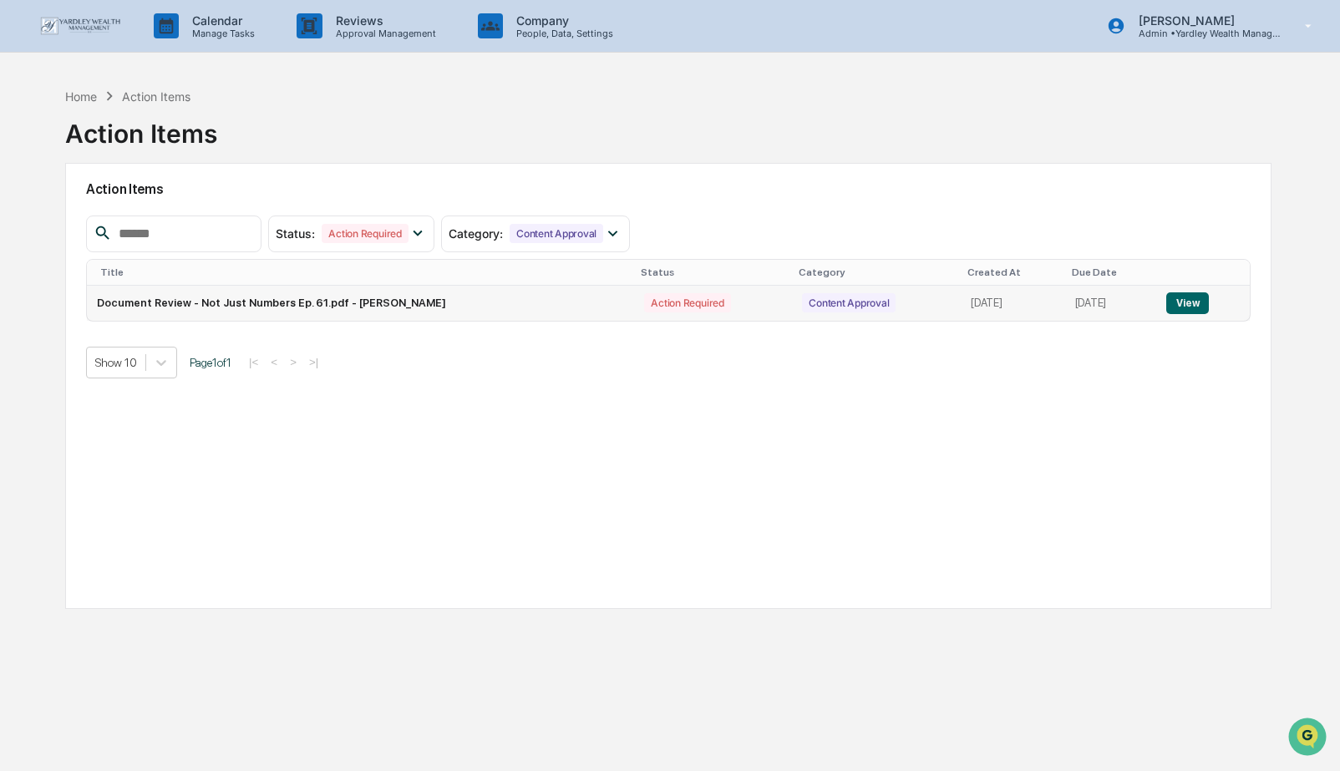
click at [1193, 307] on button "View" at bounding box center [1187, 303] width 43 height 22
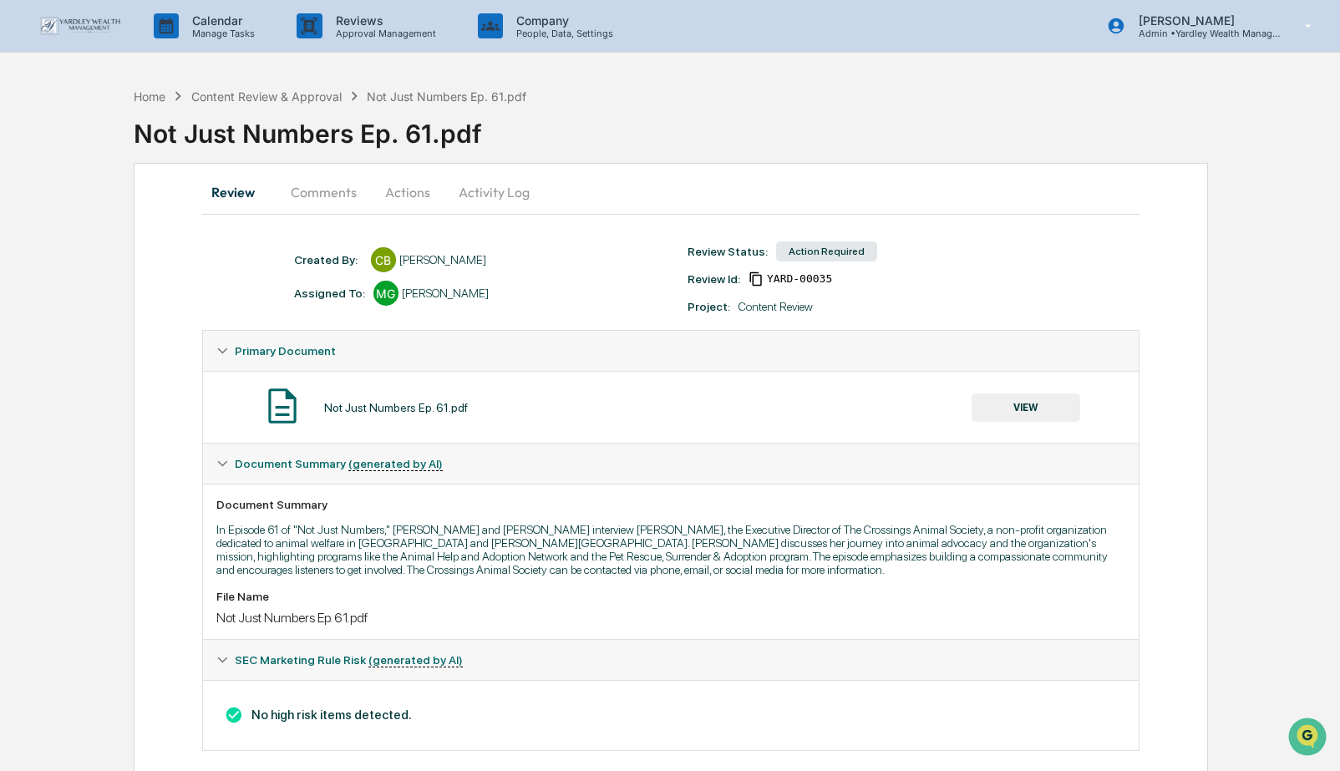
click at [404, 190] on button "Actions" at bounding box center [407, 192] width 75 height 40
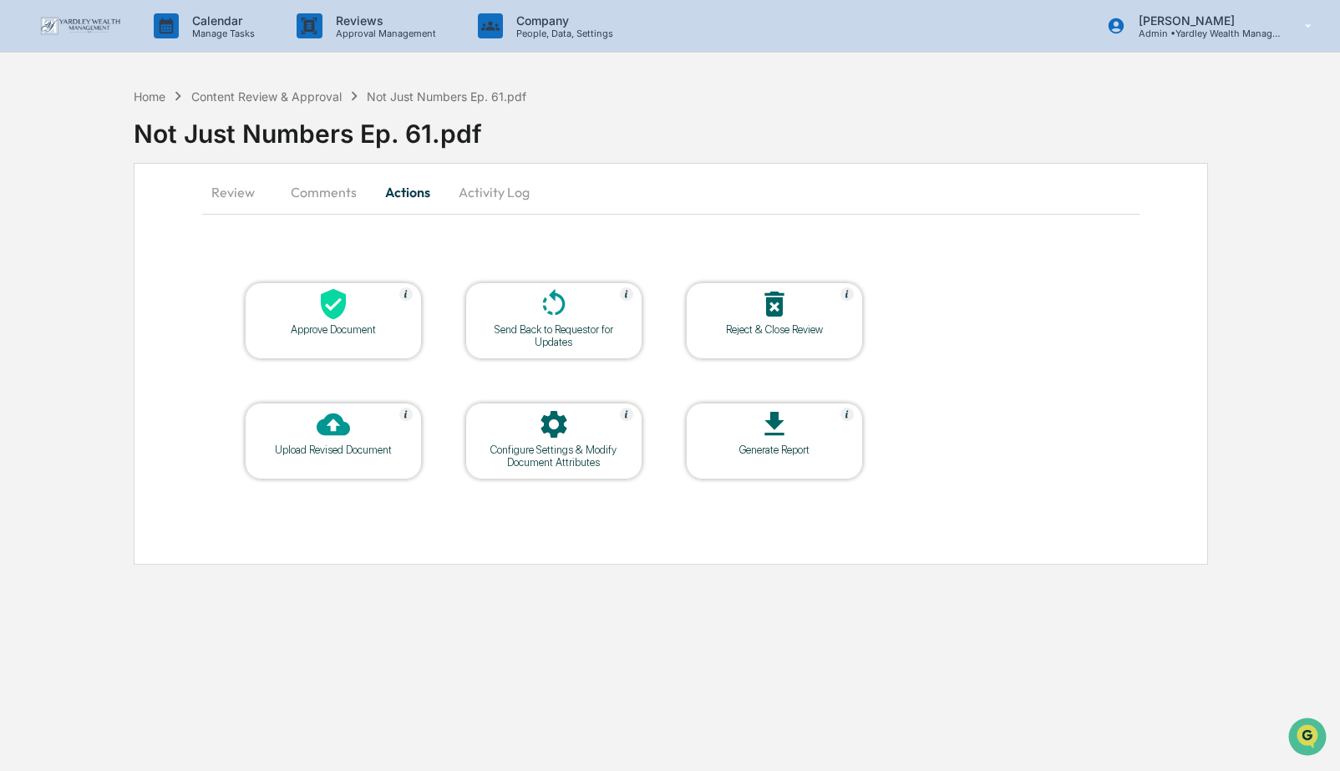
click at [368, 310] on div at bounding box center [333, 305] width 167 height 36
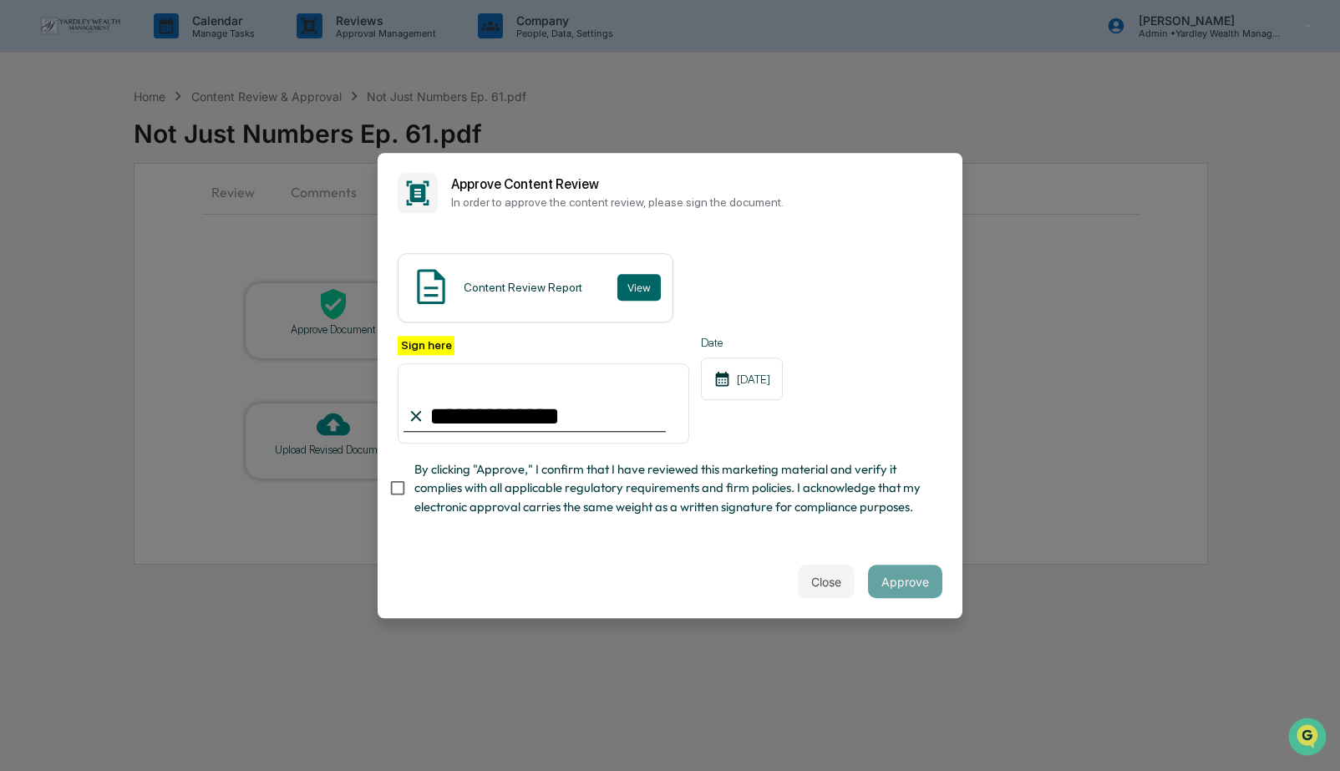
type input "**********"
click at [904, 584] on button "Approve" at bounding box center [905, 581] width 74 height 33
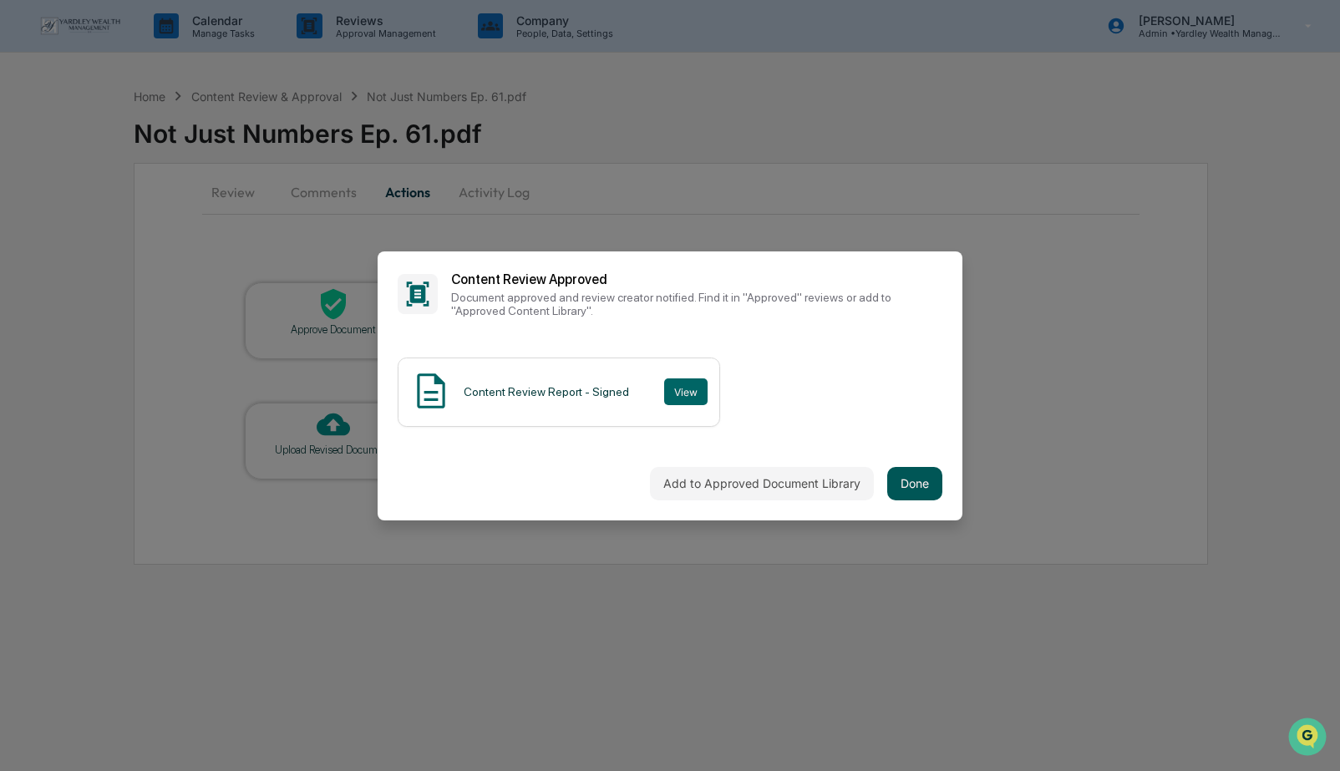
click at [921, 483] on button "Done" at bounding box center [914, 483] width 55 height 33
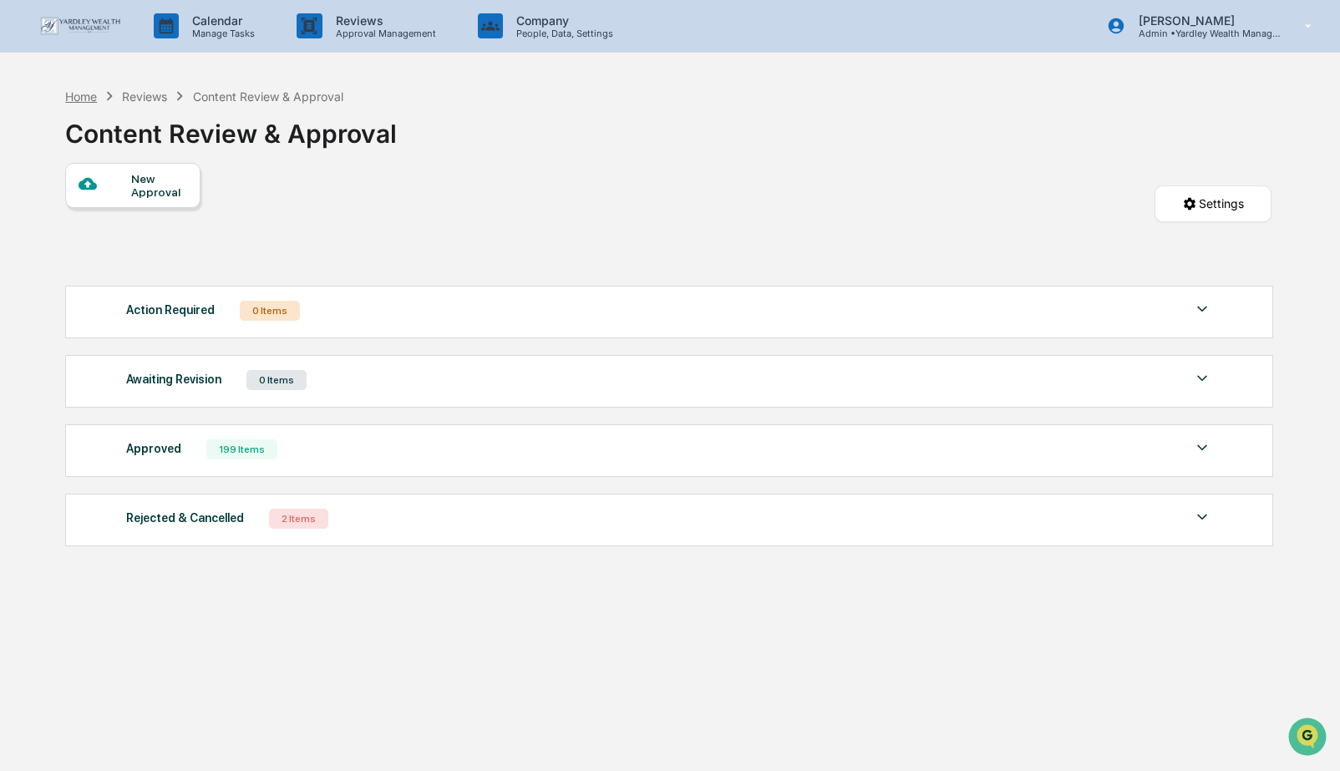
click at [86, 90] on div "Home" at bounding box center [81, 96] width 32 height 14
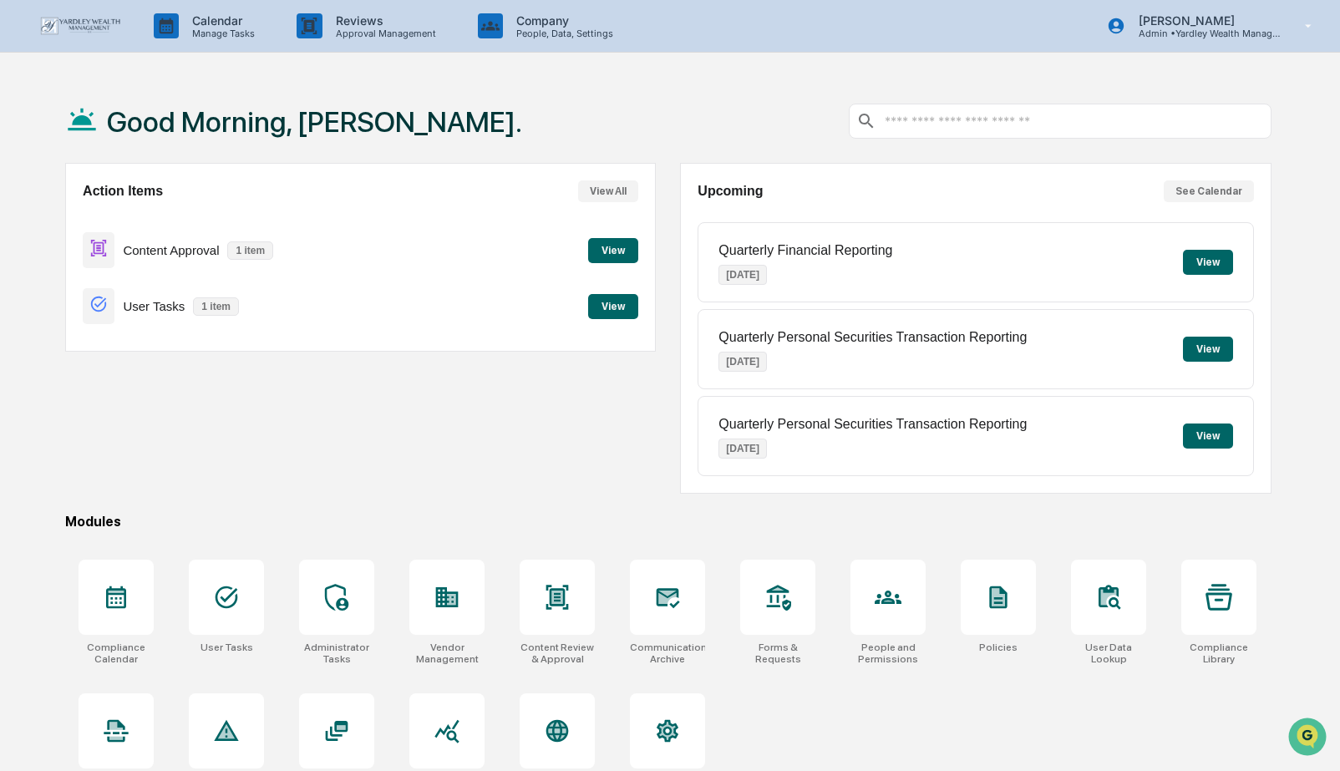
click at [620, 246] on button "View" at bounding box center [613, 250] width 50 height 25
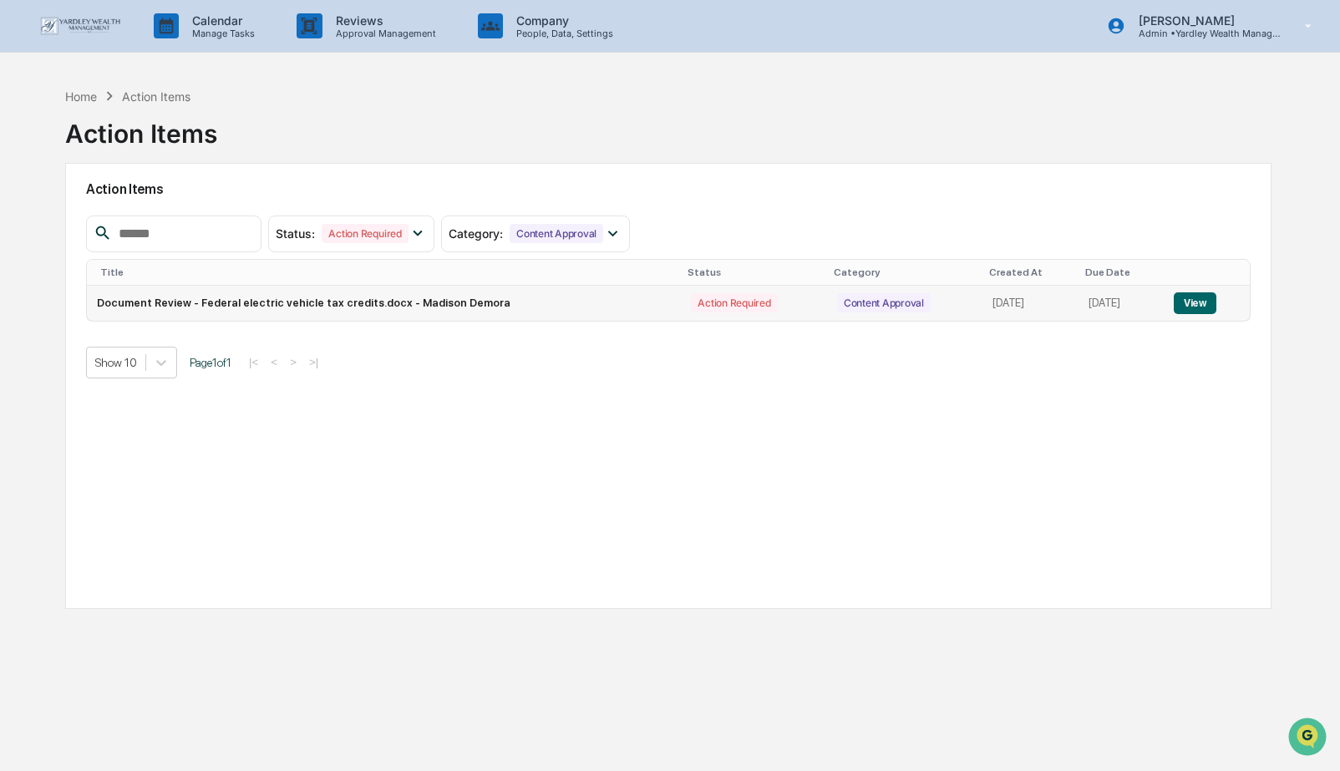
click at [1204, 303] on button "View" at bounding box center [1195, 303] width 43 height 22
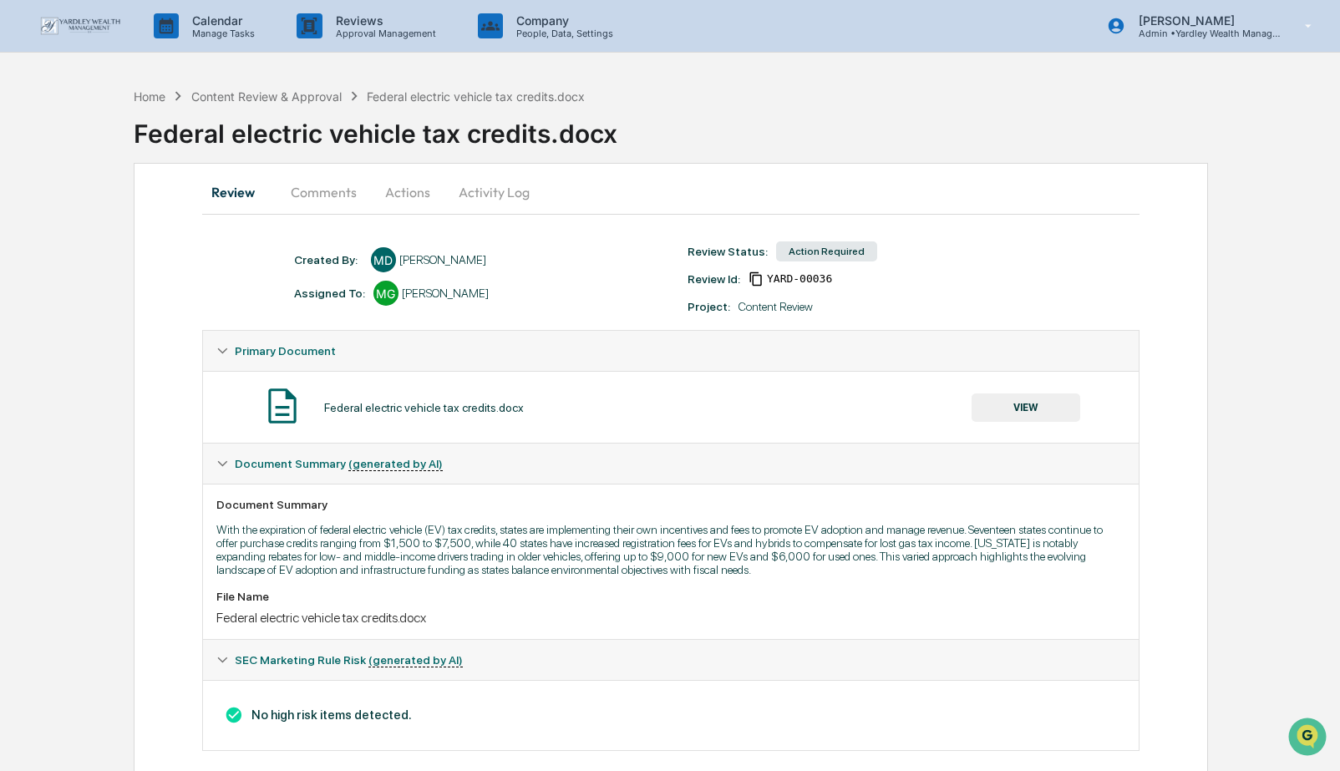
click at [411, 190] on button "Actions" at bounding box center [407, 192] width 75 height 40
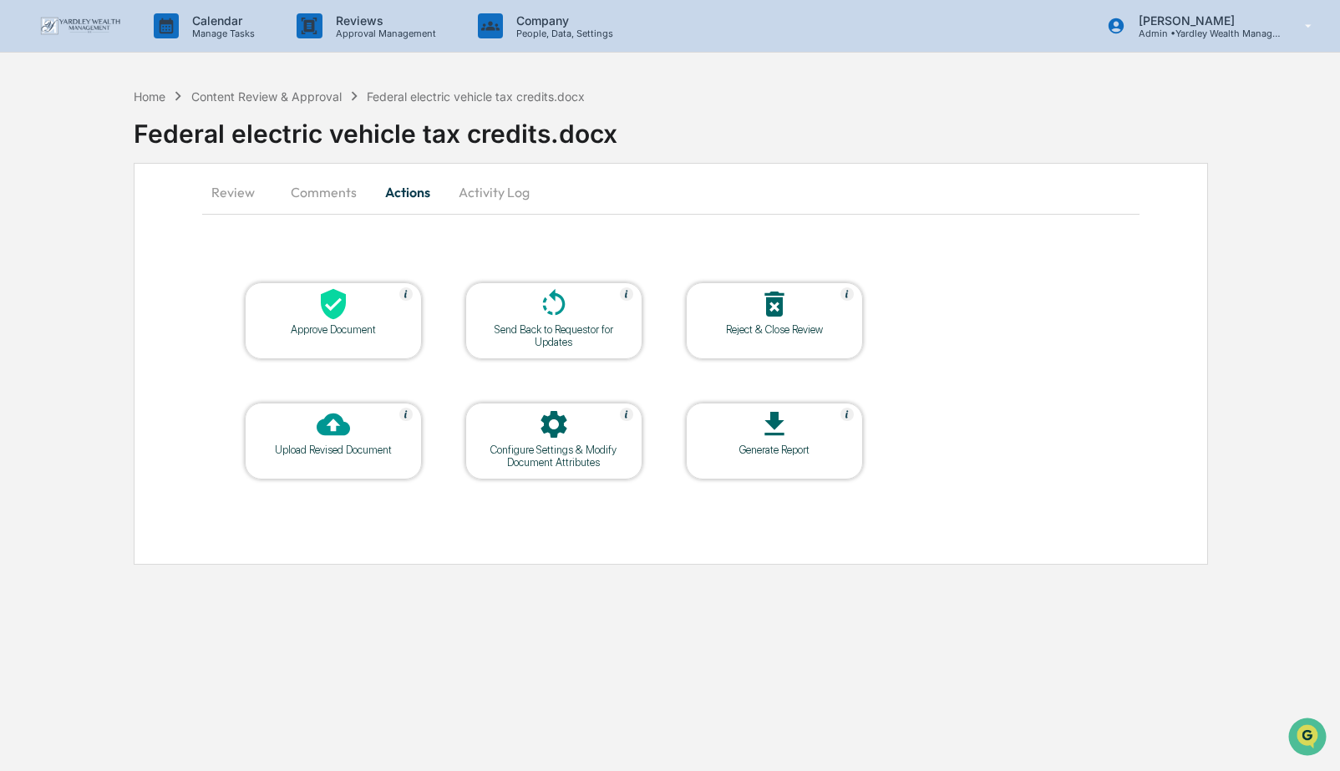
click at [336, 327] on div "Approve Document" at bounding box center [333, 329] width 150 height 13
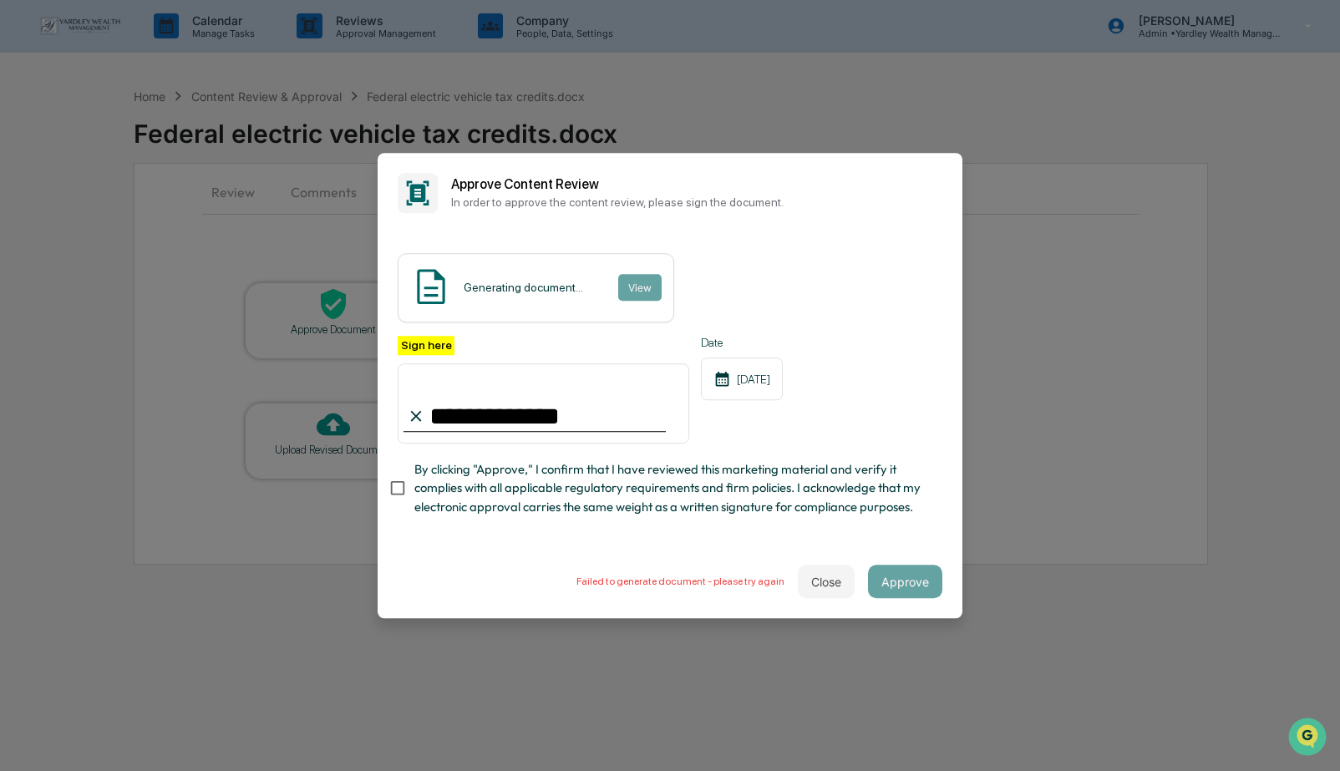
type input "**********"
click at [821, 571] on button "Close" at bounding box center [826, 581] width 57 height 33
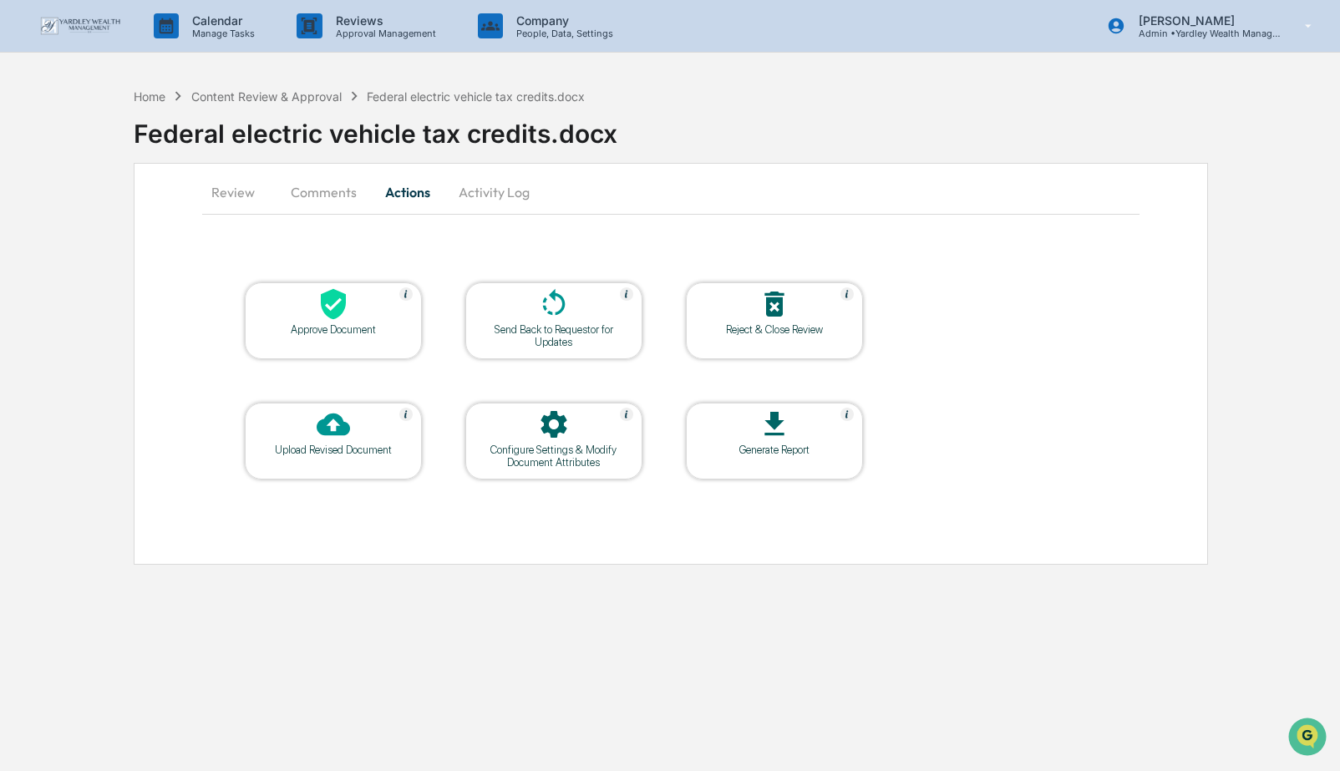
click at [359, 317] on div at bounding box center [333, 305] width 167 height 36
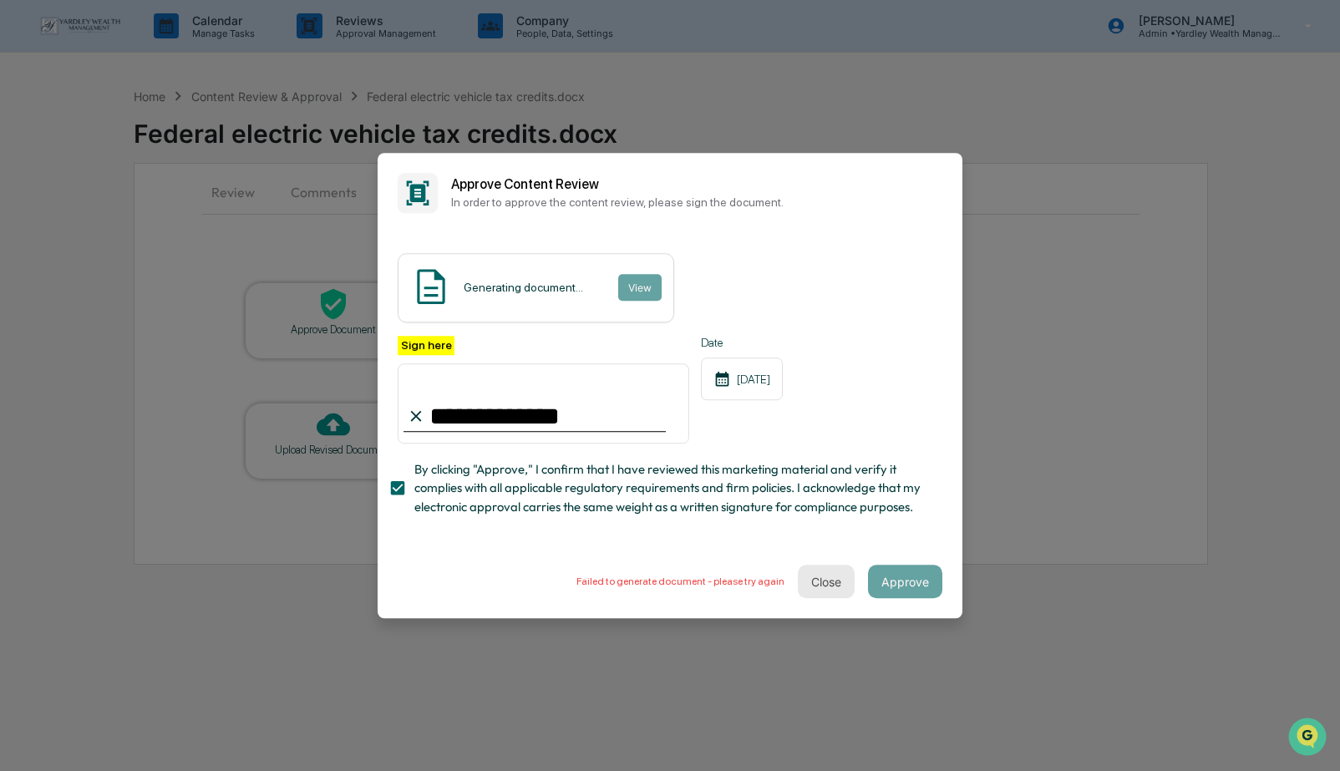
click at [832, 575] on button "Close" at bounding box center [826, 581] width 57 height 33
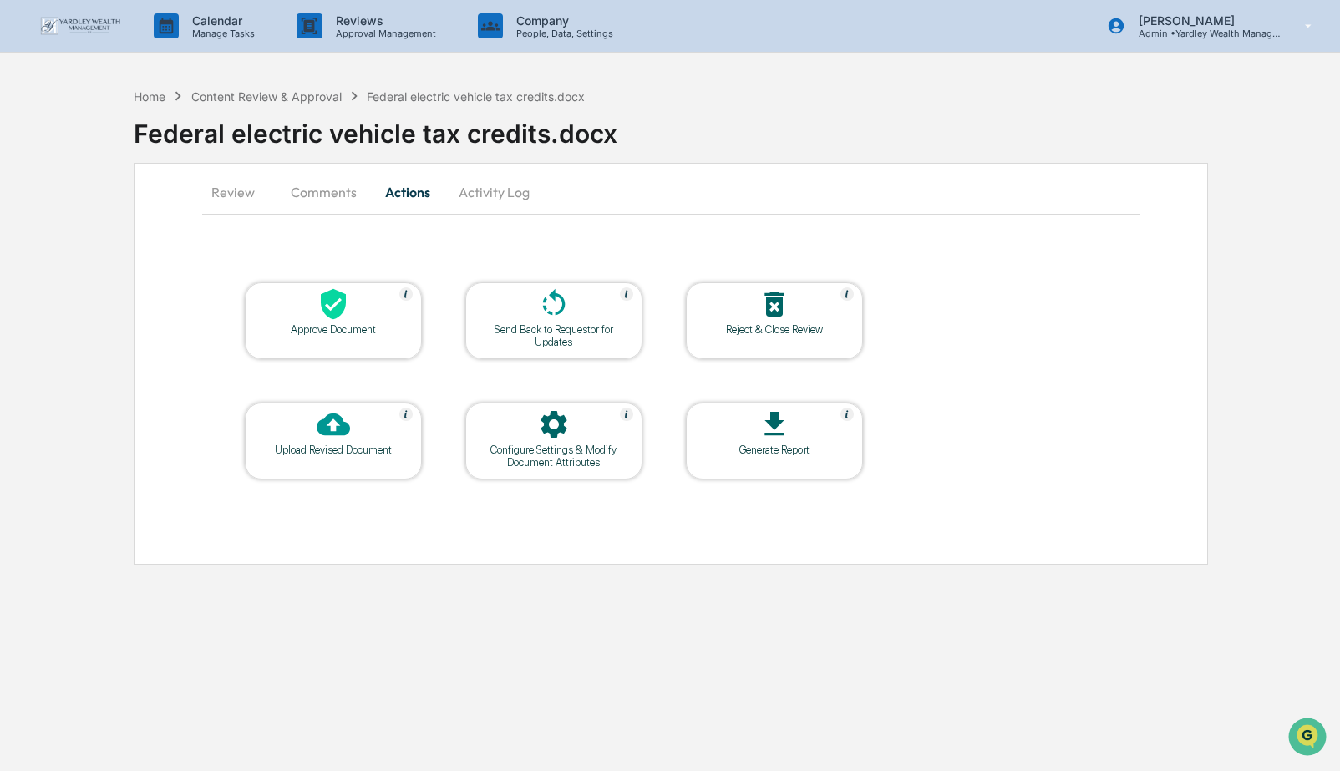
click at [366, 305] on div at bounding box center [333, 305] width 167 height 36
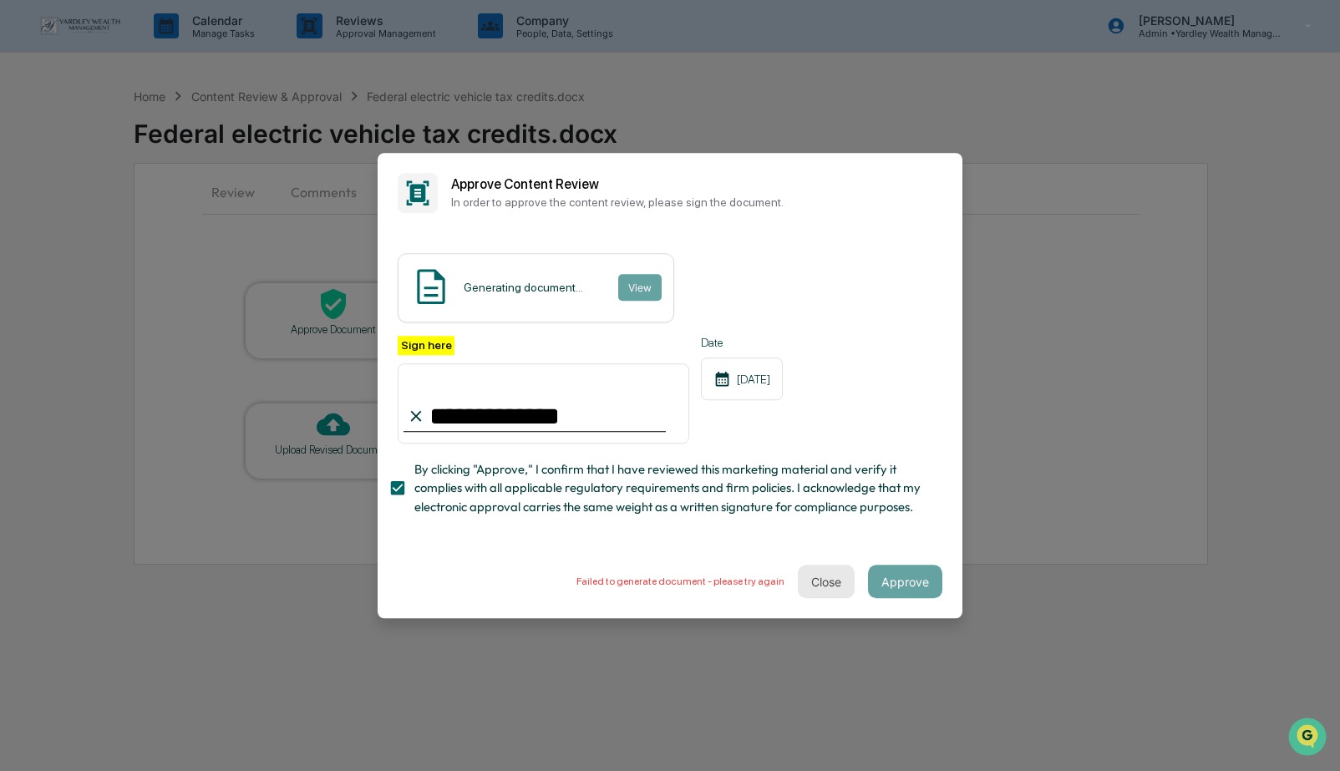
click at [822, 576] on button "Close" at bounding box center [826, 581] width 57 height 33
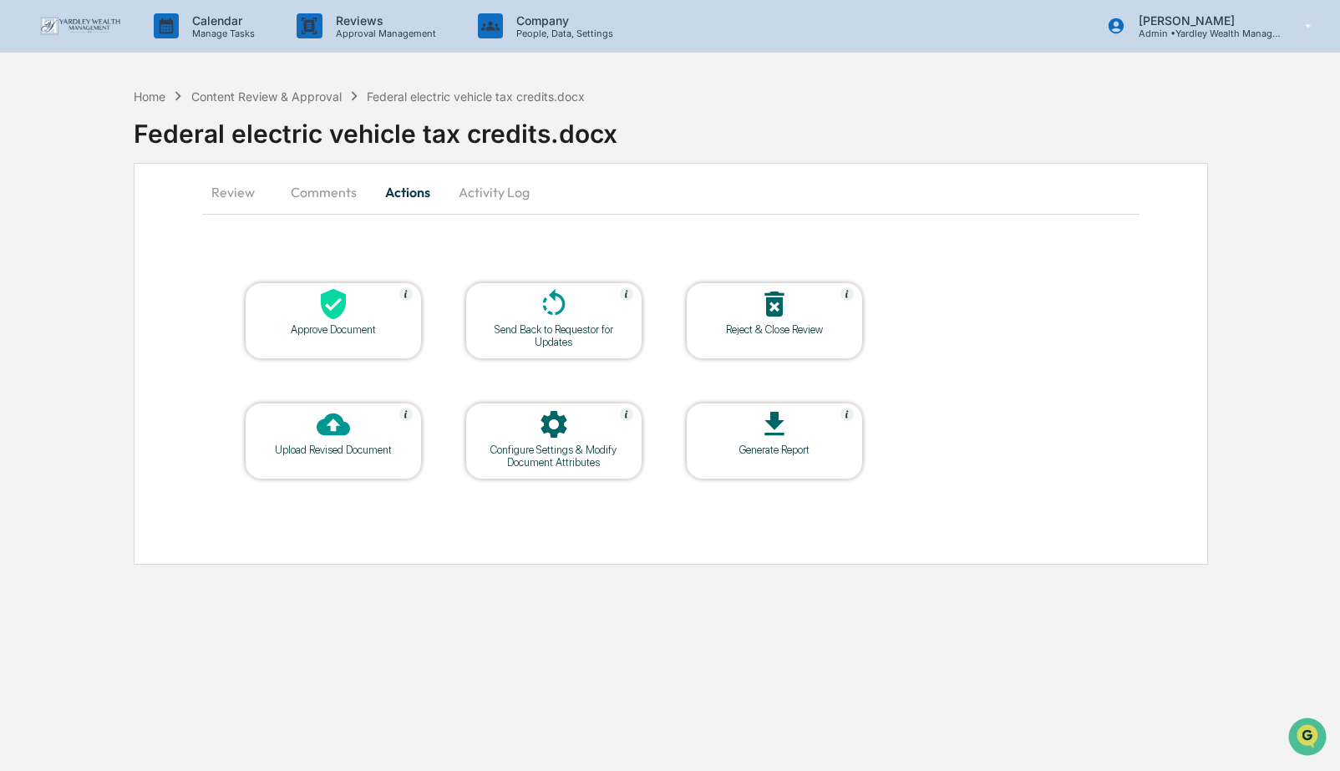
click at [306, 192] on button "Comments" at bounding box center [323, 192] width 93 height 40
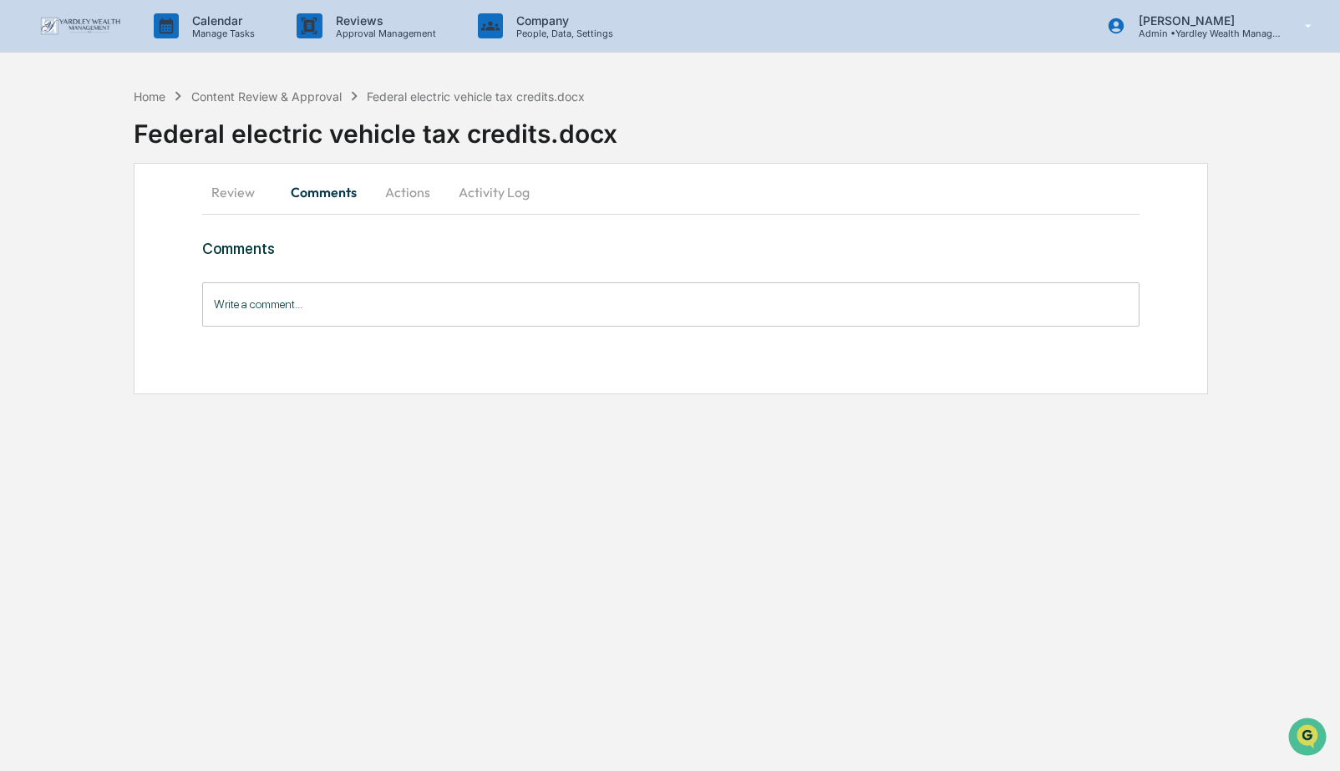
click at [240, 192] on button "Review" at bounding box center [239, 192] width 75 height 40
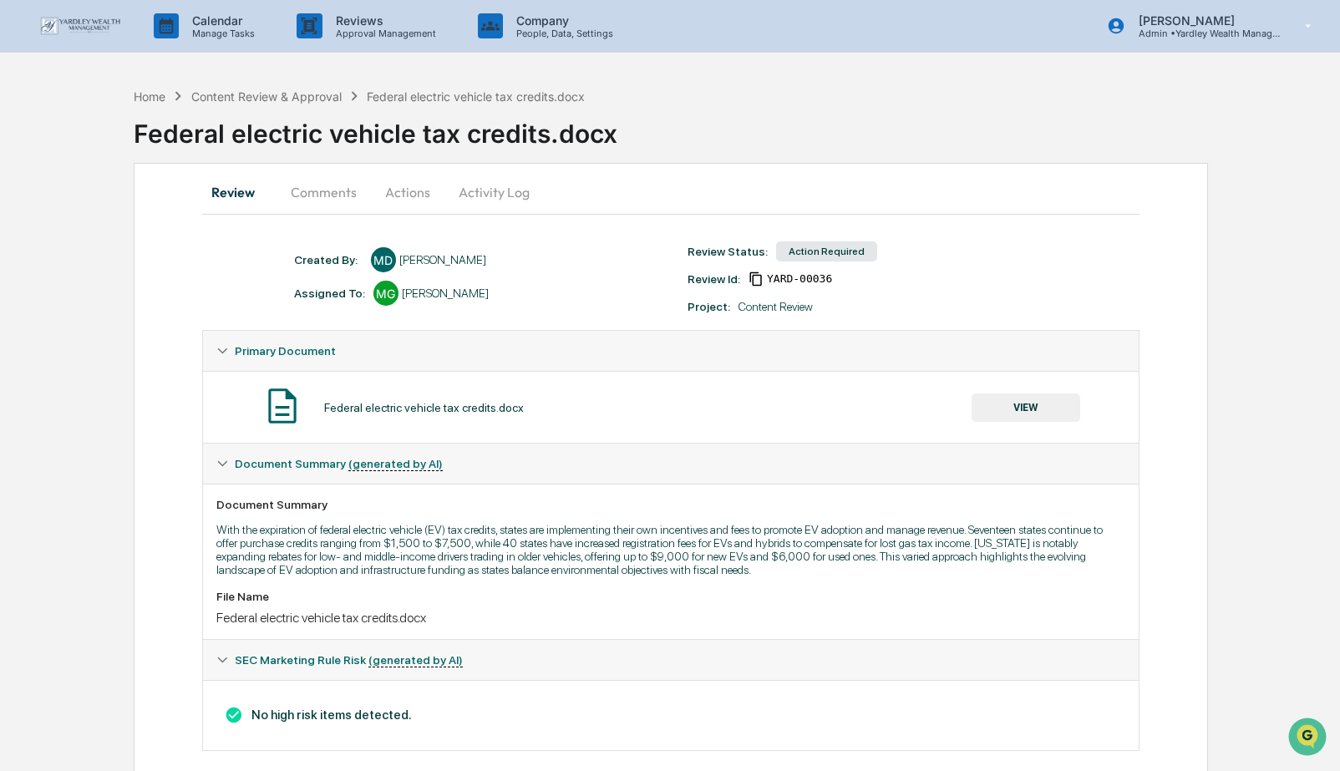
click at [406, 196] on button "Actions" at bounding box center [407, 192] width 75 height 40
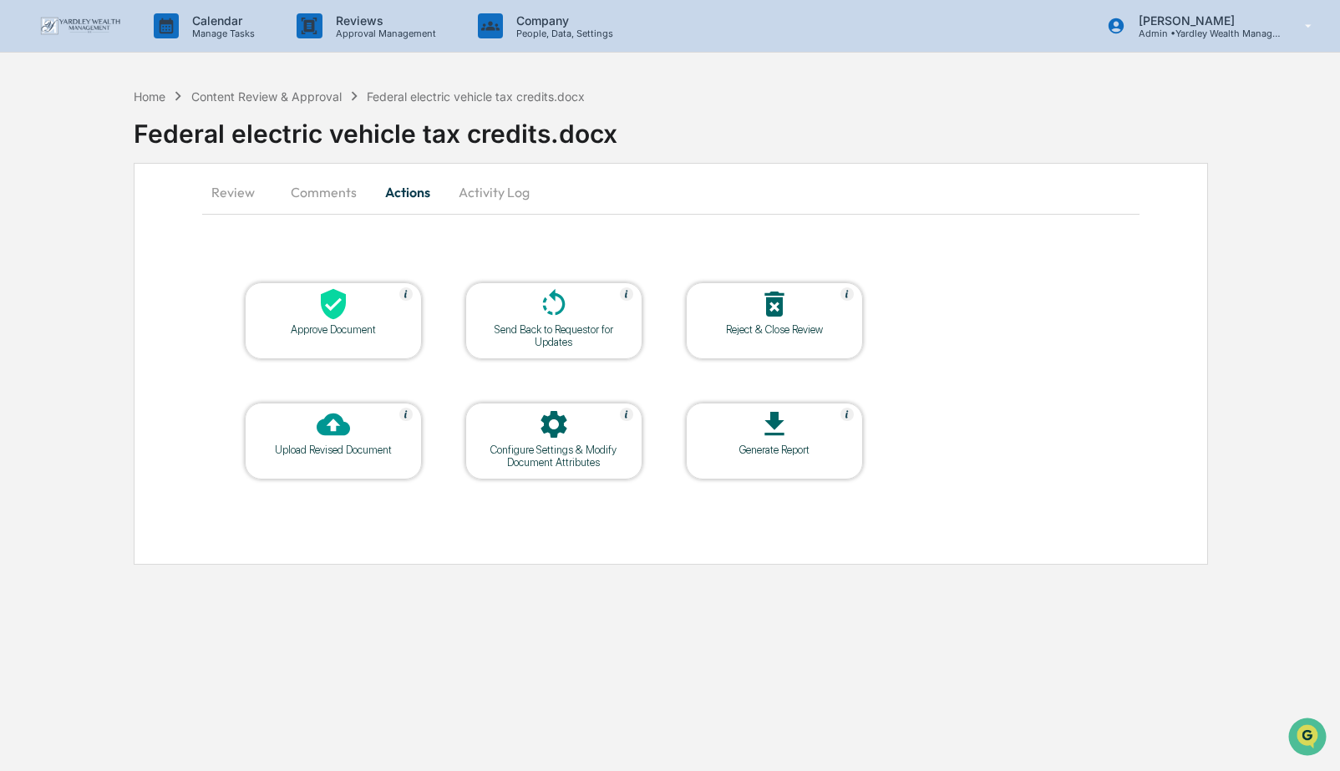
click at [350, 297] on div at bounding box center [333, 305] width 167 height 36
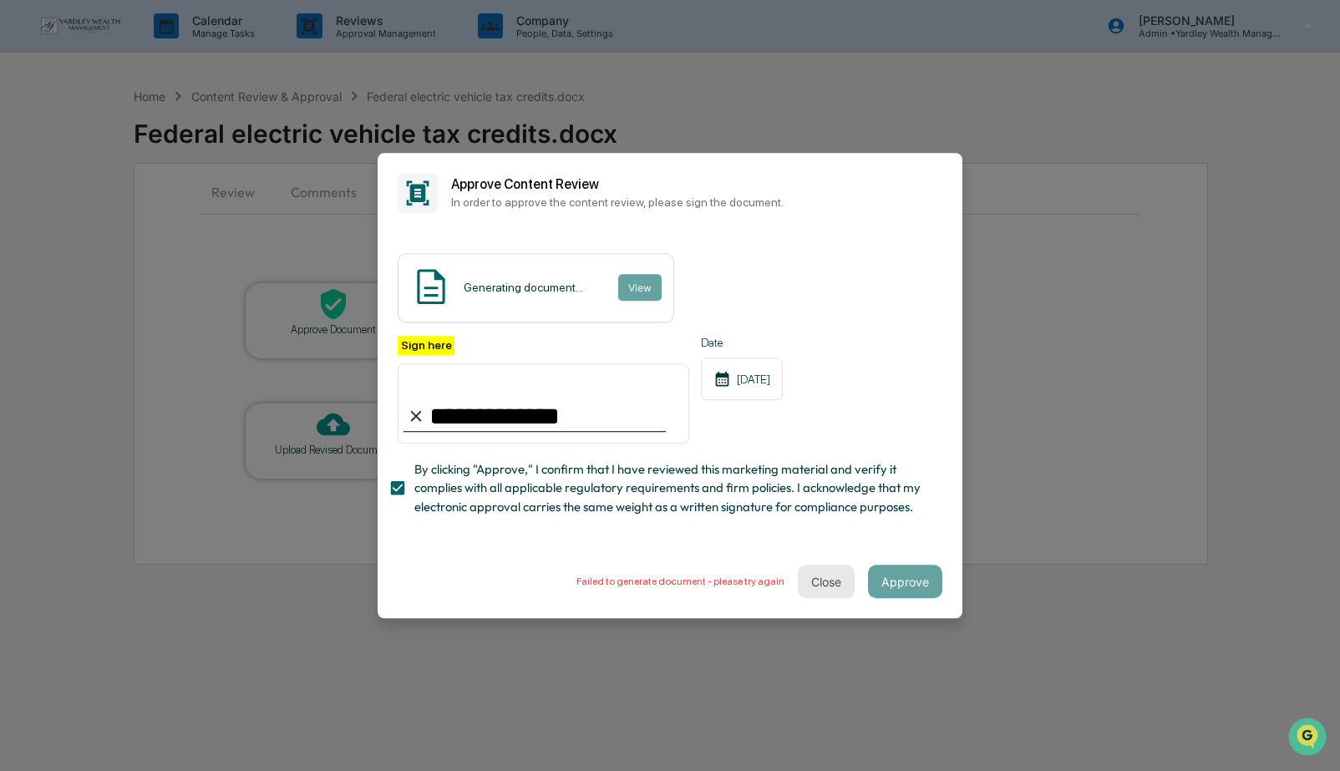
click at [822, 583] on button "Close" at bounding box center [826, 581] width 57 height 33
